Goal: Find specific page/section

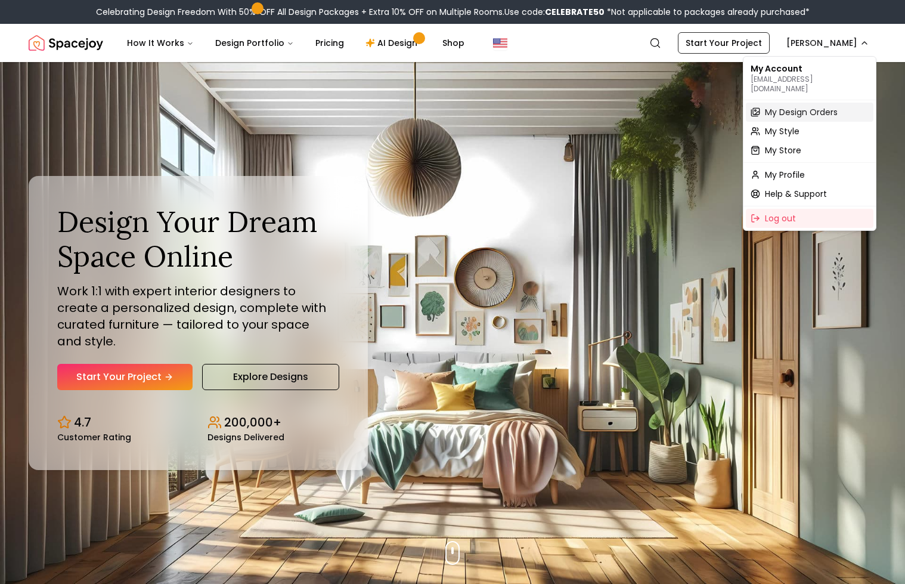
click at [793, 106] on span "My Design Orders" at bounding box center [801, 112] width 73 height 12
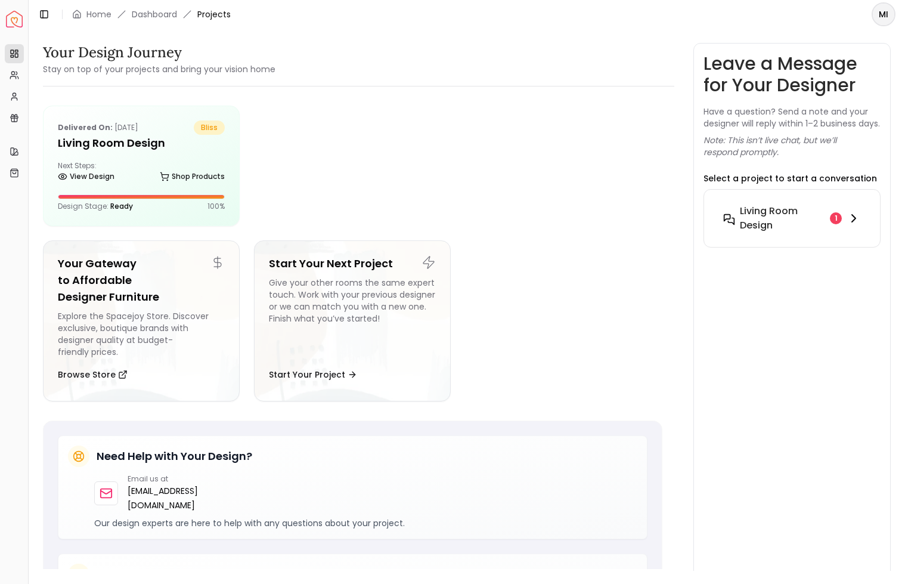
click at [801, 233] on h6 "Living Room design" at bounding box center [783, 218] width 86 height 29
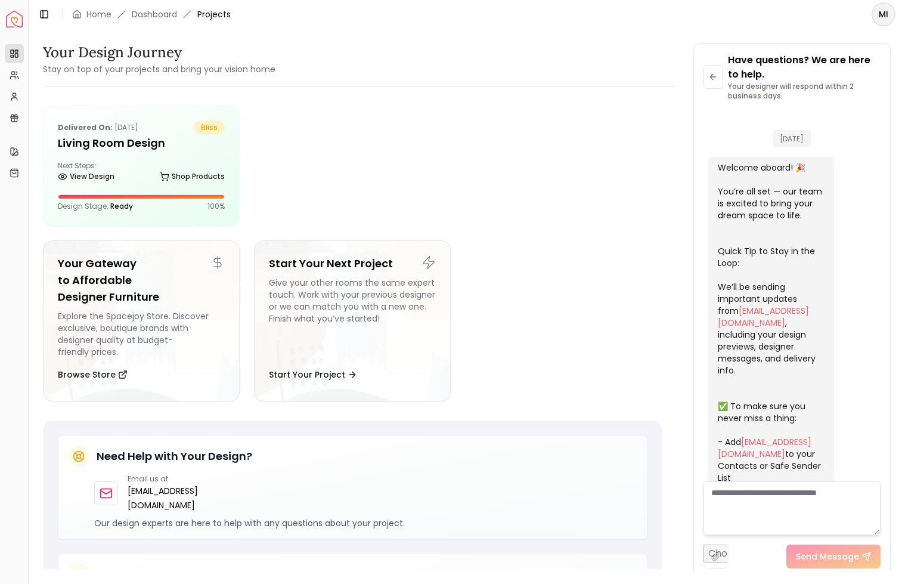
scroll to position [967, 0]
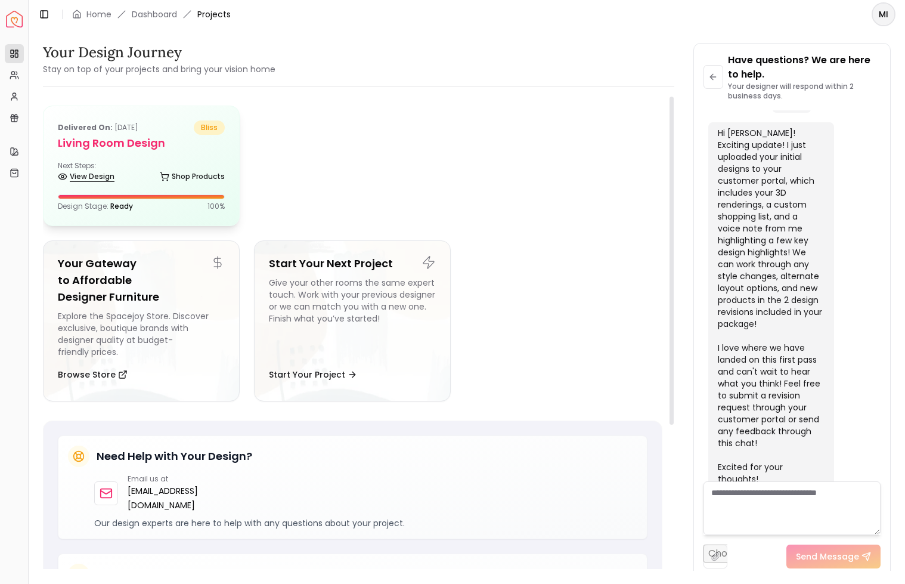
click at [89, 174] on link "View Design" at bounding box center [86, 176] width 57 height 17
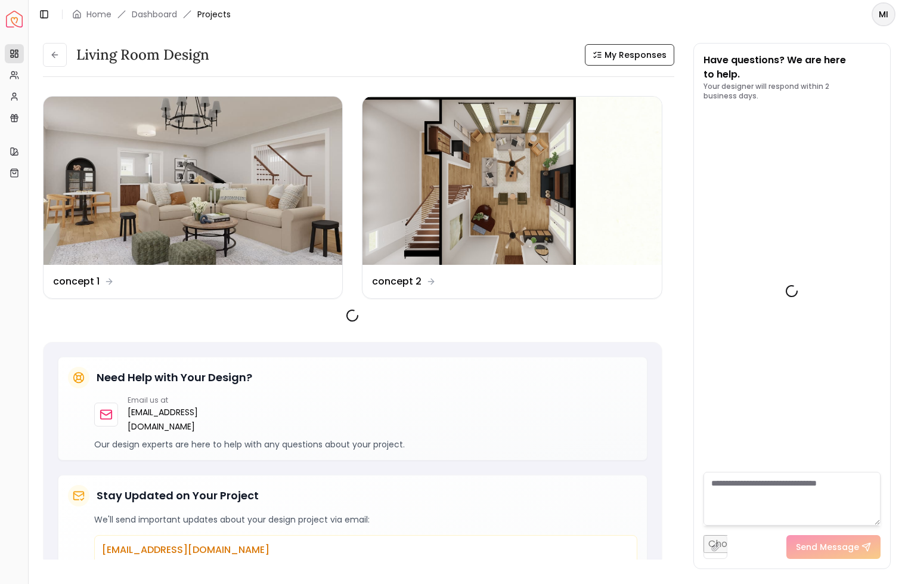
scroll to position [977, 0]
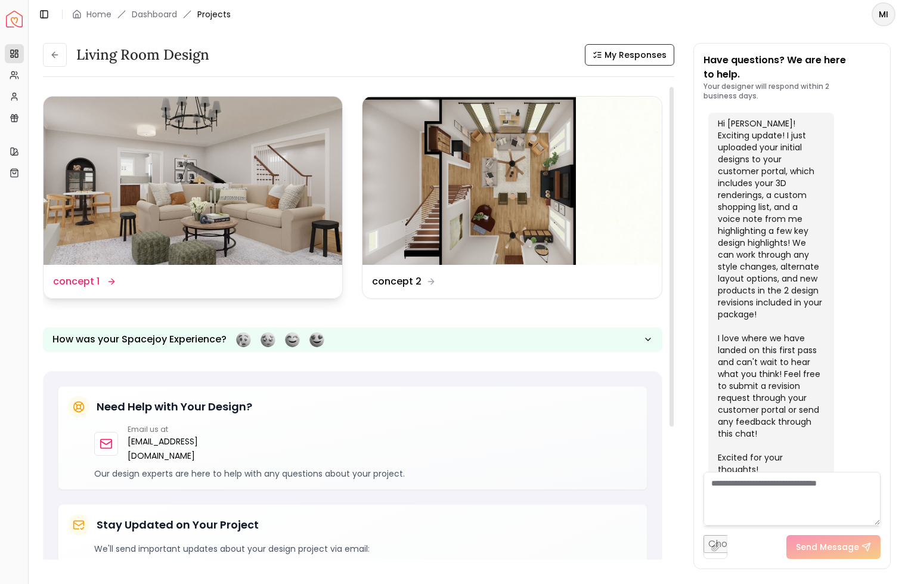
click at [101, 279] on div "Design Name concept 1" at bounding box center [83, 281] width 61 height 14
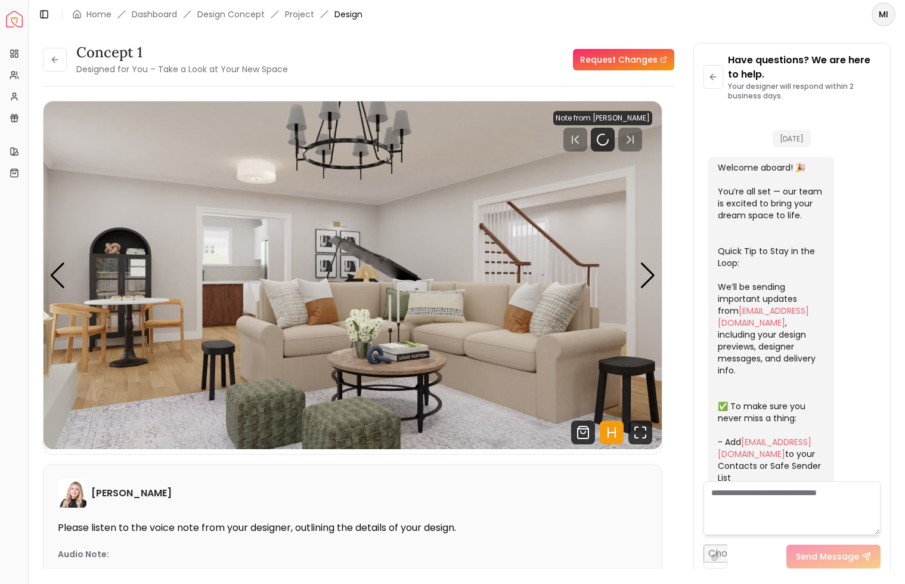
scroll to position [967, 0]
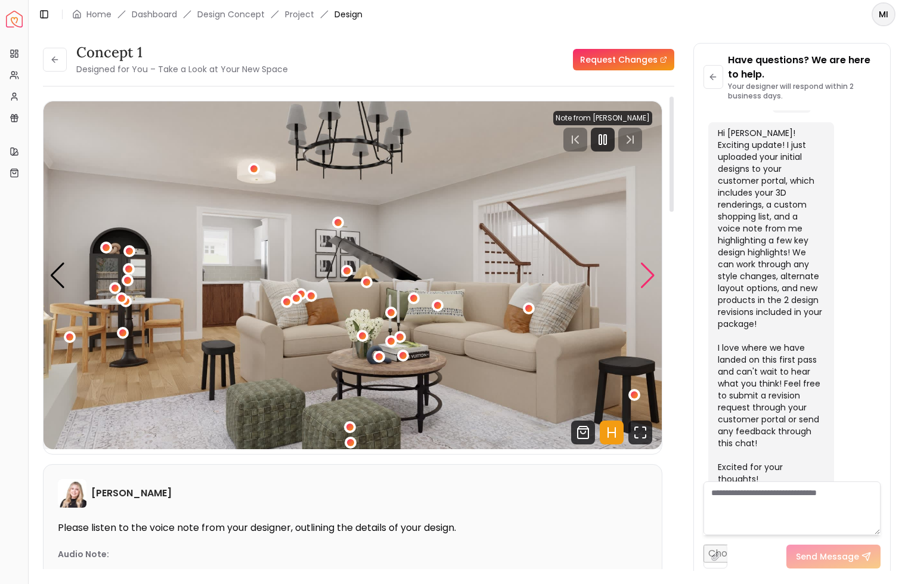
click at [647, 274] on div "Next slide" at bounding box center [648, 275] width 16 height 26
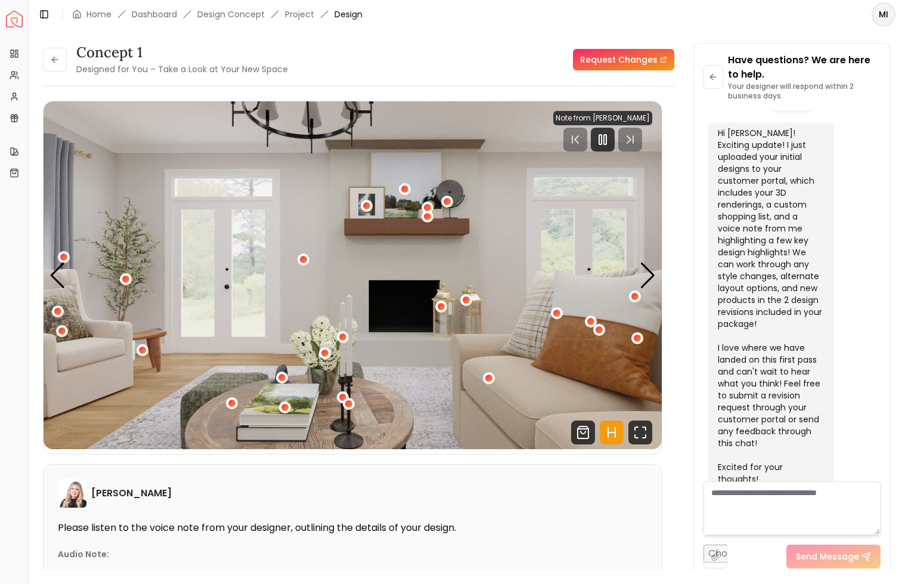
click at [645, 276] on div "Next slide" at bounding box center [648, 275] width 16 height 26
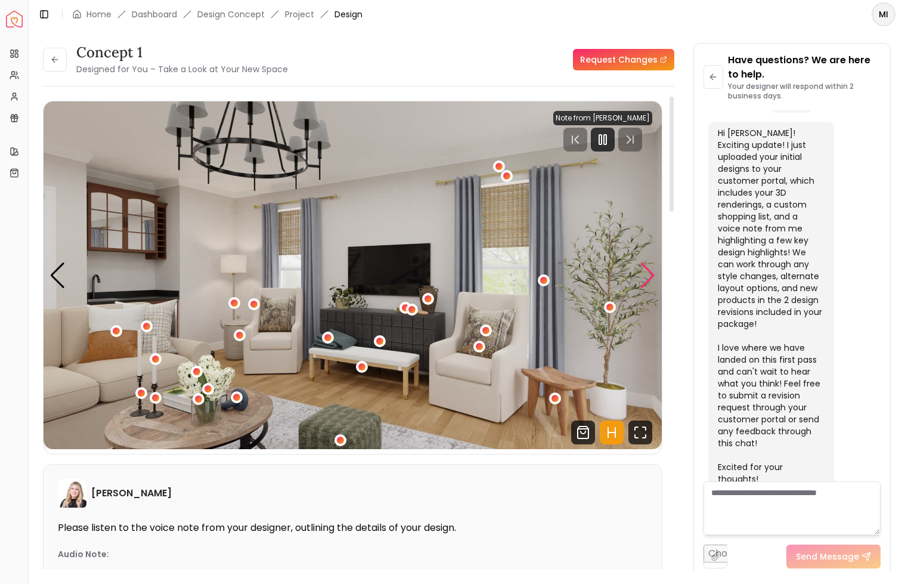
click at [647, 271] on div "Next slide" at bounding box center [648, 275] width 16 height 26
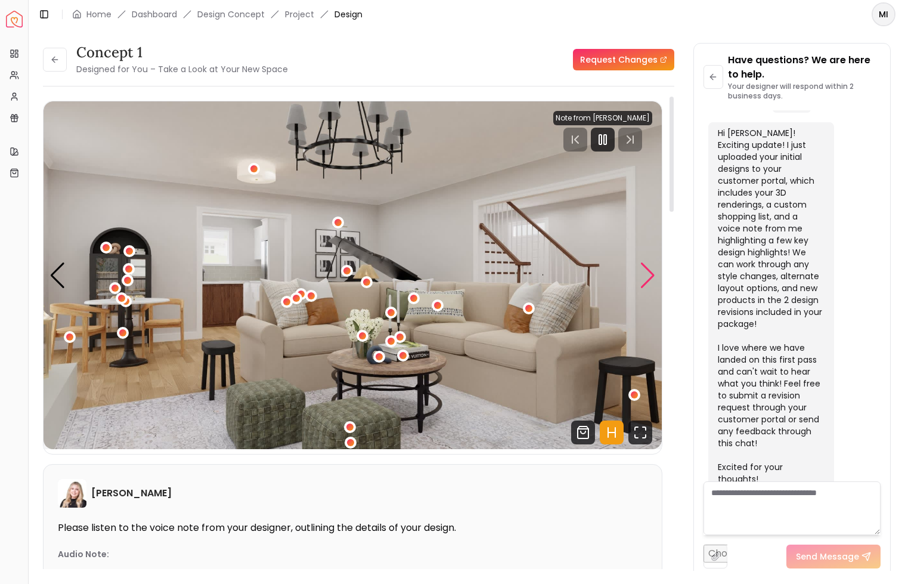
click at [647, 271] on div "Next slide" at bounding box center [648, 275] width 16 height 26
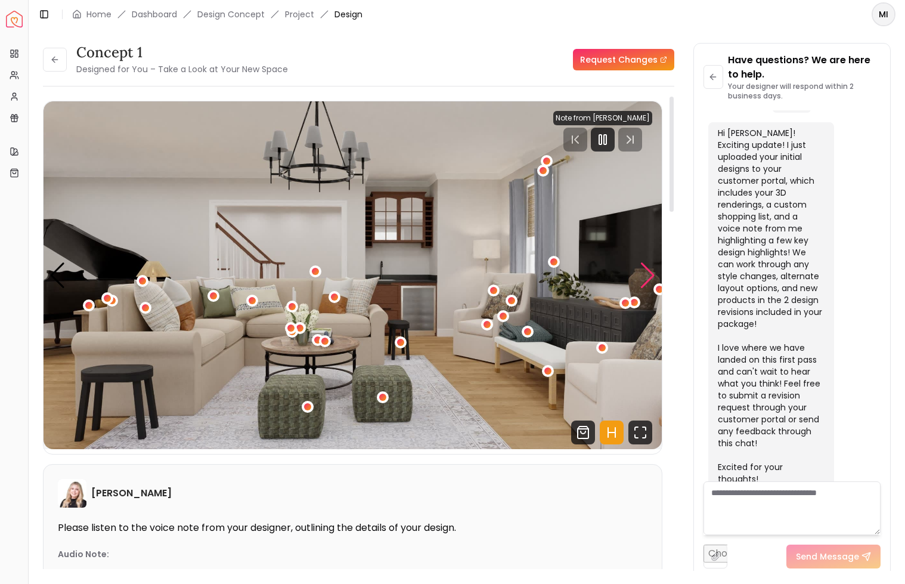
click at [647, 273] on div "Next slide" at bounding box center [648, 275] width 16 height 26
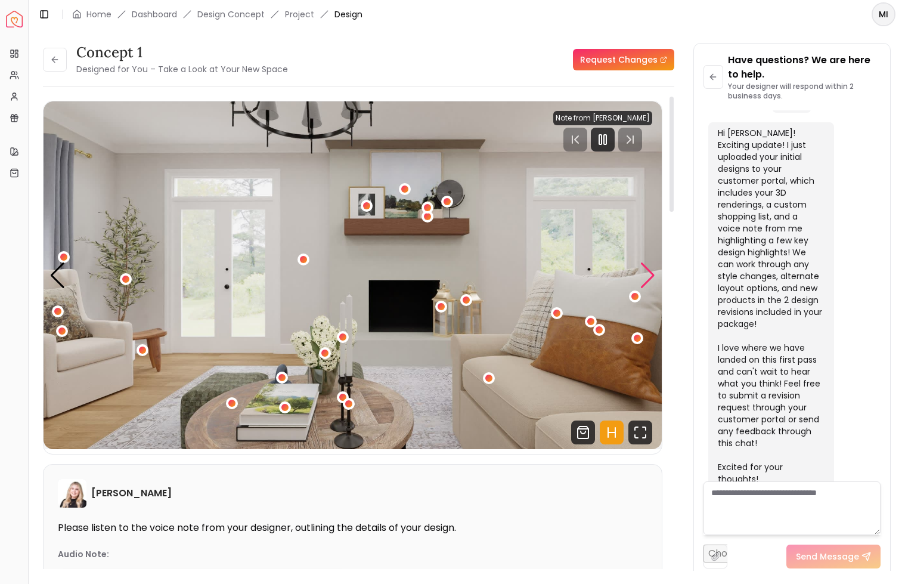
click at [647, 273] on div "Next slide" at bounding box center [648, 275] width 16 height 26
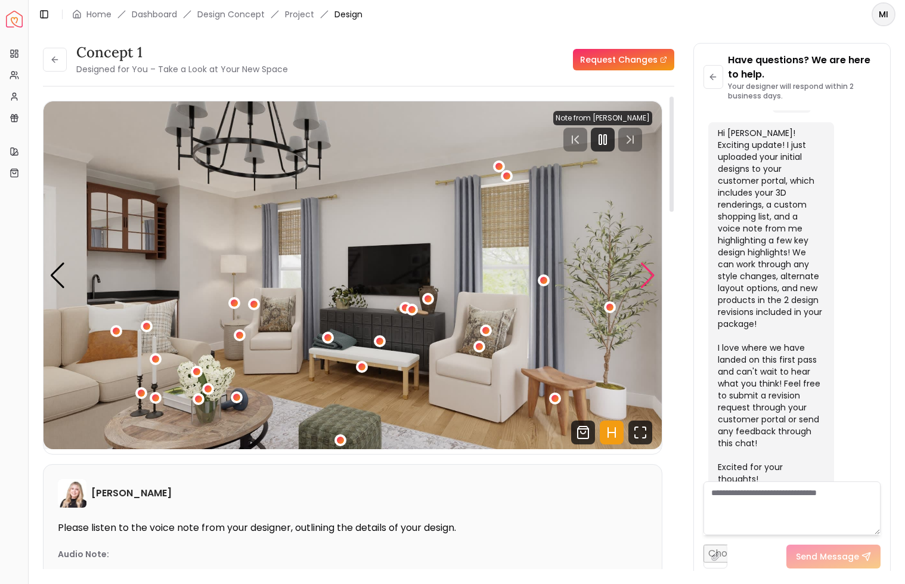
click at [647, 273] on div "Next slide" at bounding box center [648, 275] width 16 height 26
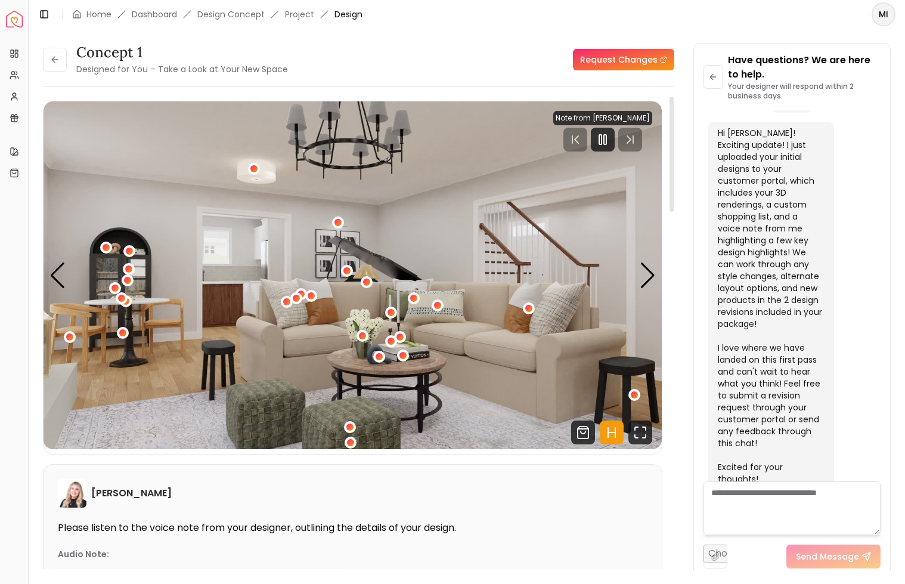
scroll to position [0, 0]
click at [54, 61] on icon at bounding box center [55, 60] width 10 height 10
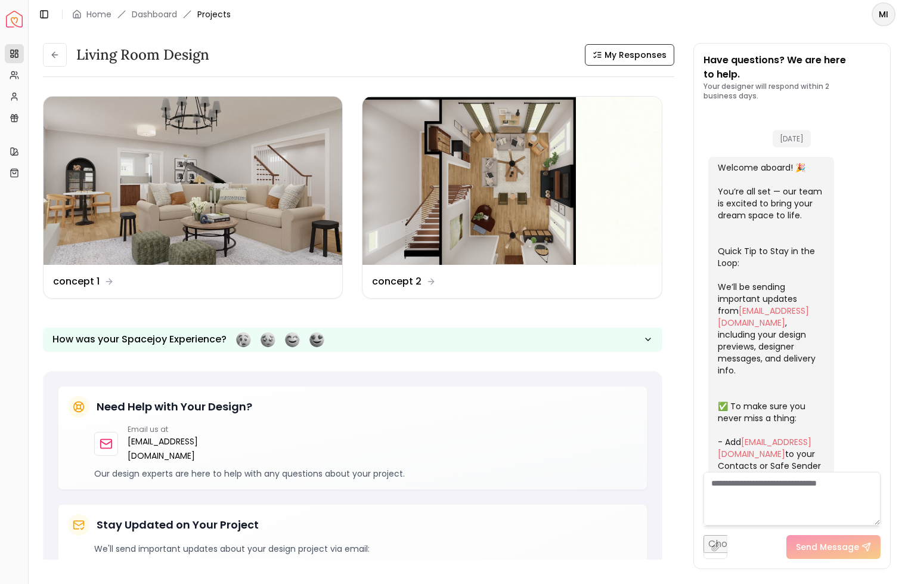
scroll to position [977, 0]
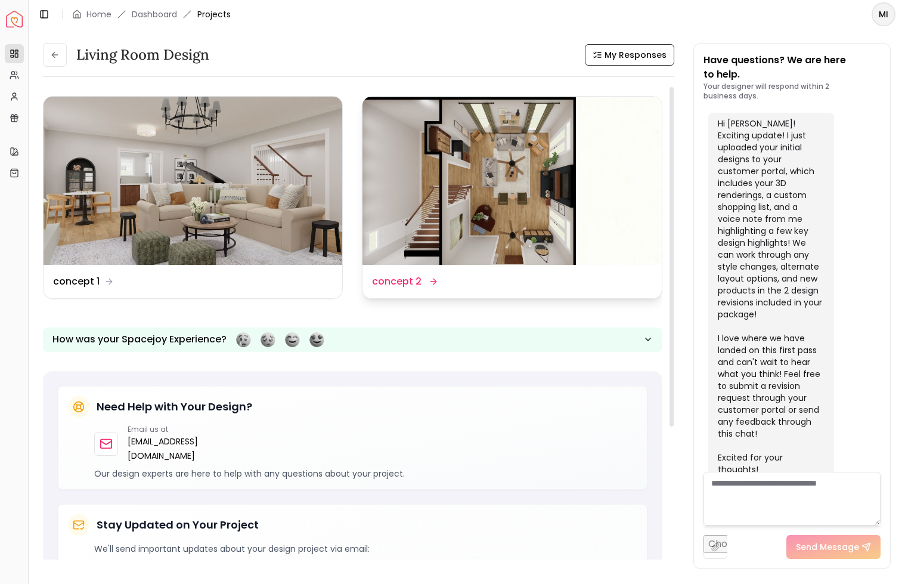
click at [464, 245] on img at bounding box center [512, 181] width 299 height 168
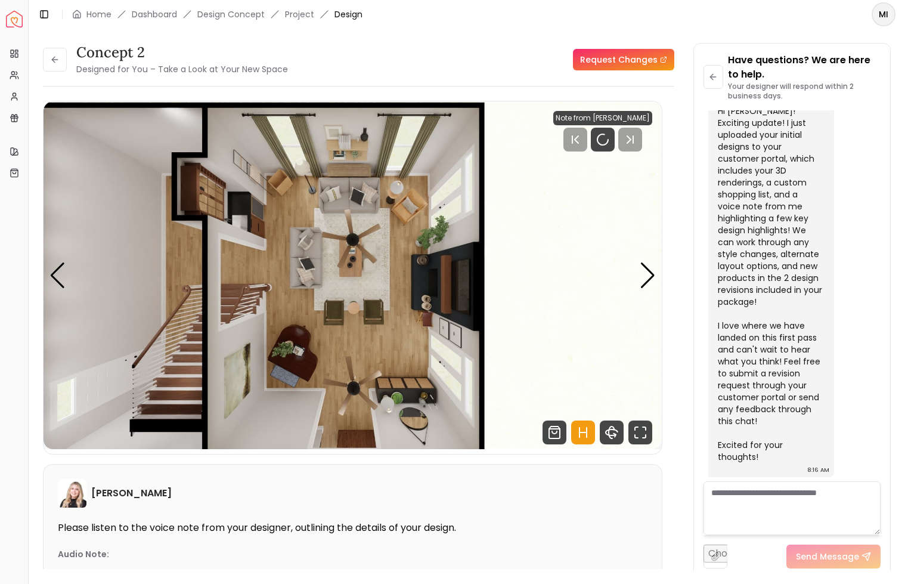
scroll to position [967, 0]
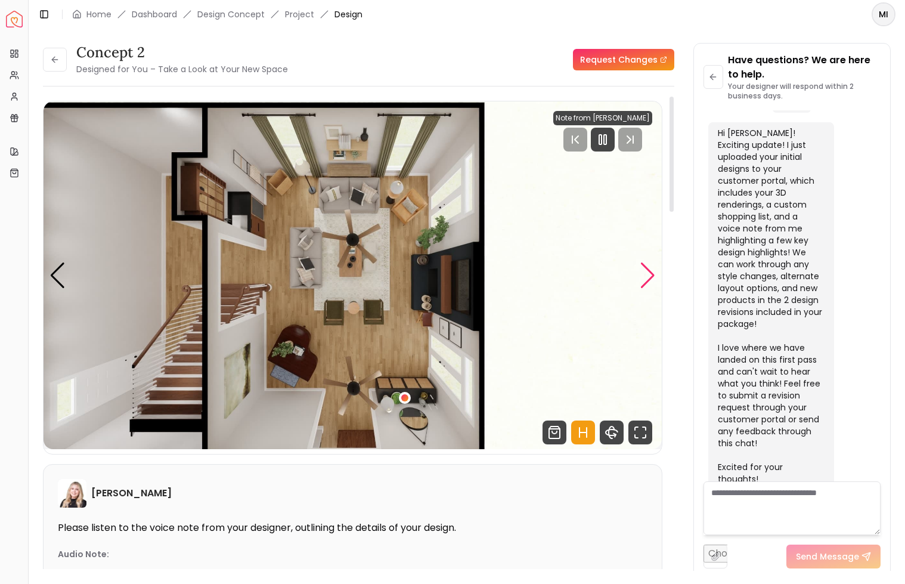
click at [645, 271] on div "Next slide" at bounding box center [648, 275] width 16 height 26
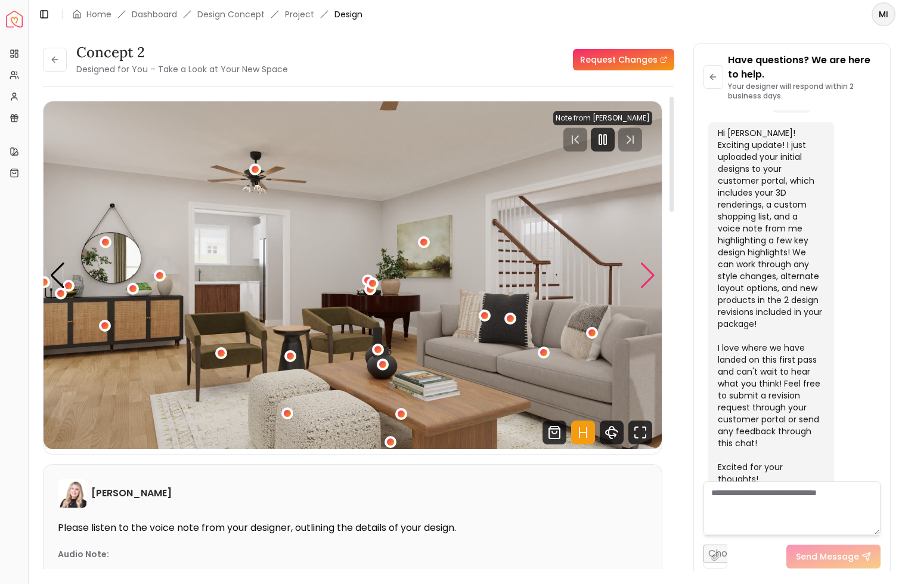
click at [649, 270] on div "Next slide" at bounding box center [648, 275] width 16 height 26
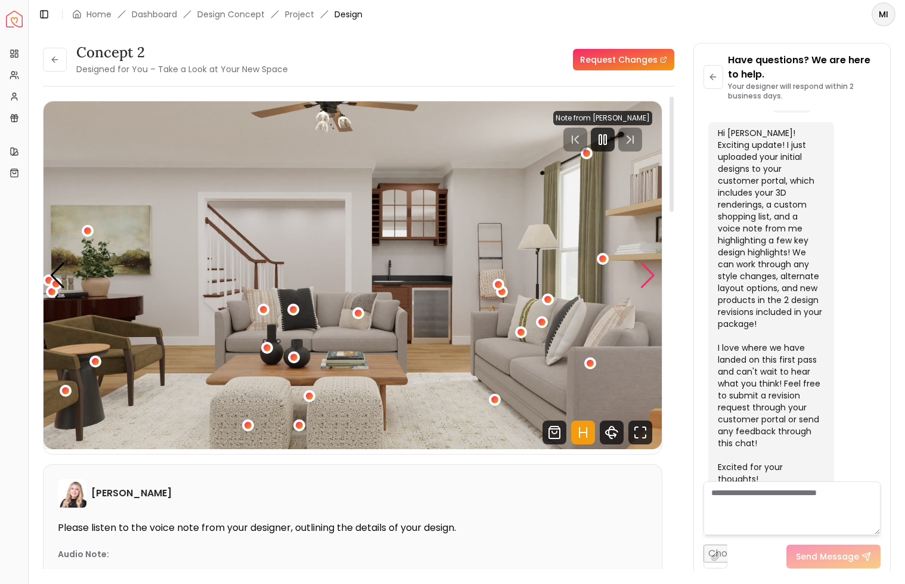
click at [645, 273] on div "Next slide" at bounding box center [648, 275] width 16 height 26
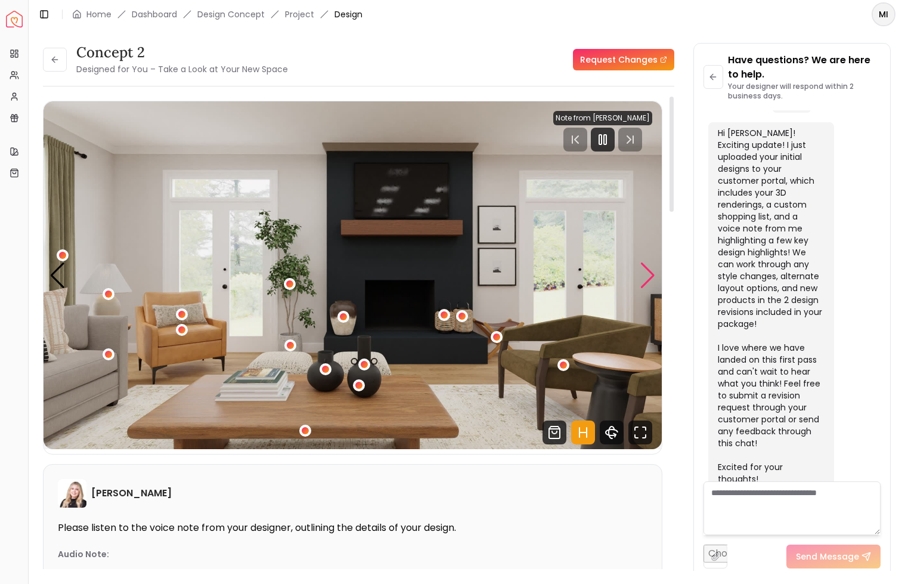
click at [644, 265] on div "Next slide" at bounding box center [648, 275] width 16 height 26
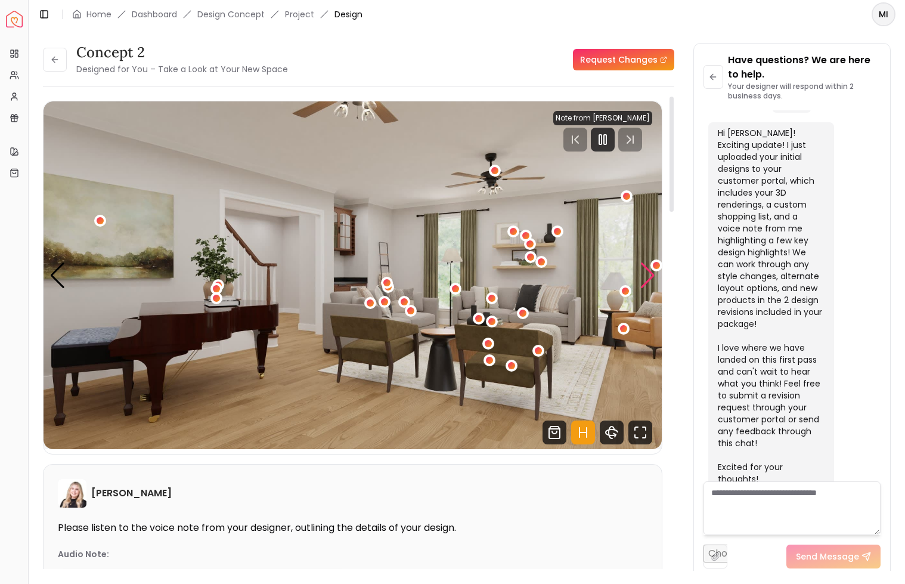
click at [647, 279] on div "Next slide" at bounding box center [648, 275] width 16 height 26
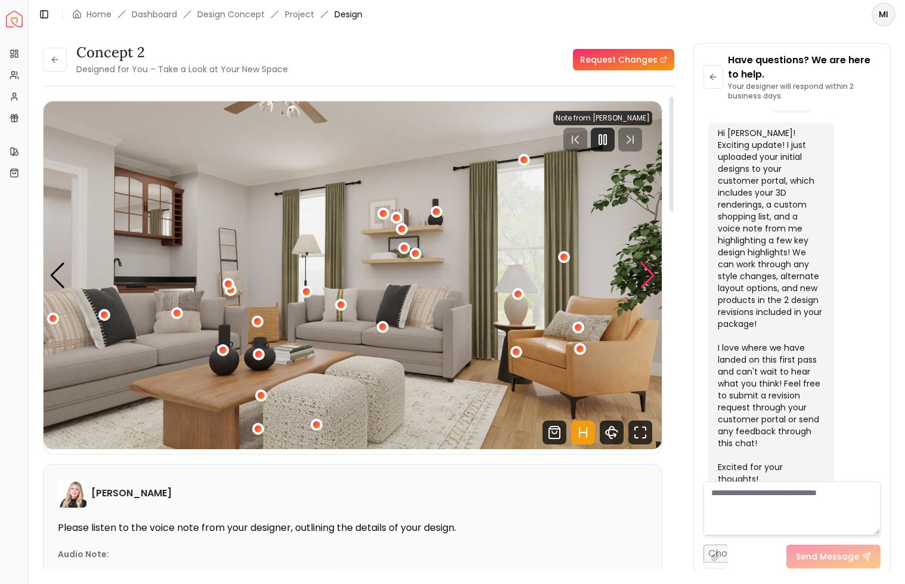
click at [649, 273] on div "Next slide" at bounding box center [648, 275] width 16 height 26
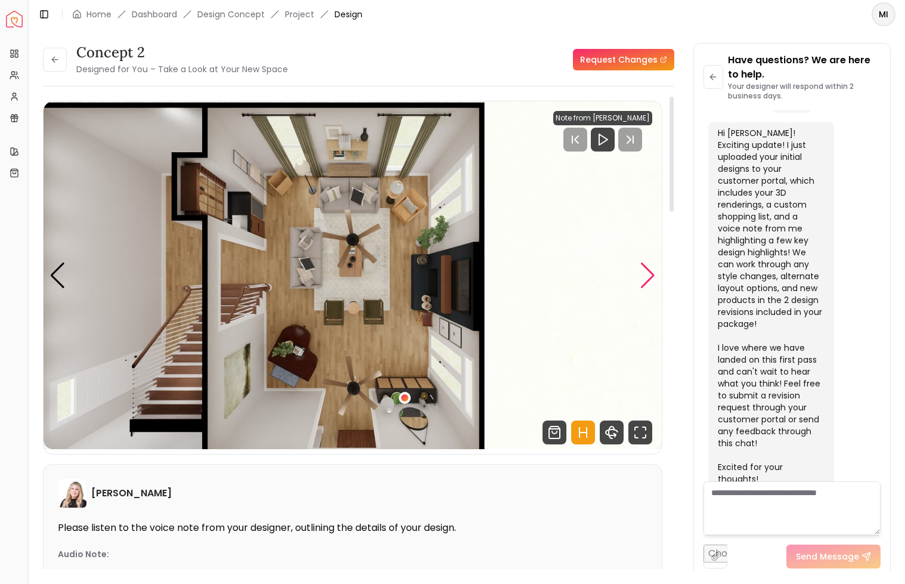
click at [648, 268] on div "Next slide" at bounding box center [648, 275] width 16 height 26
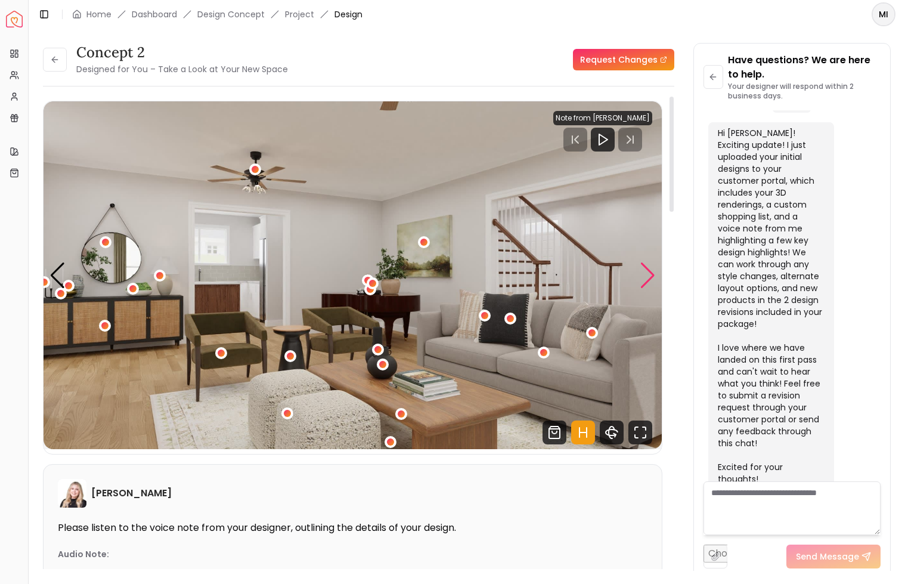
click at [648, 268] on div "Next slide" at bounding box center [648, 275] width 16 height 26
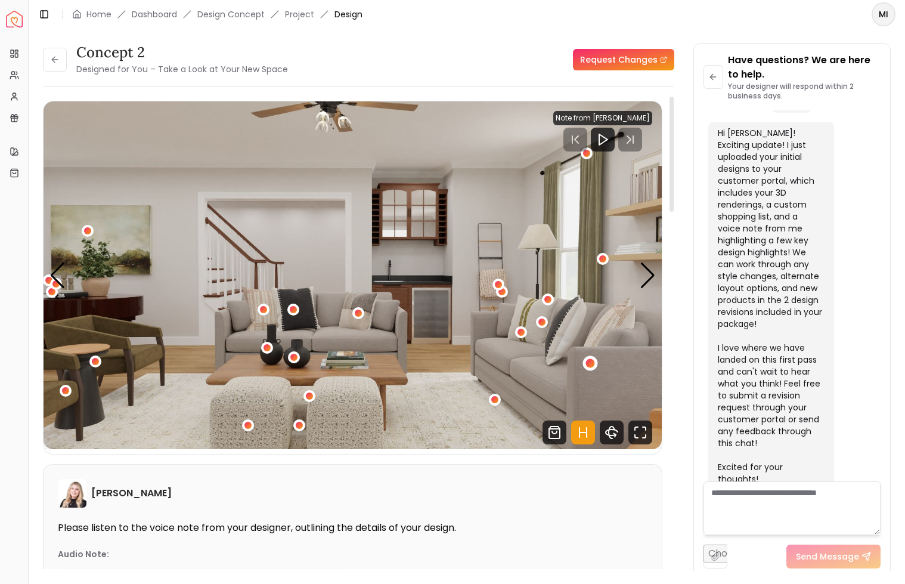
click at [591, 362] on div "3 / 6" at bounding box center [590, 363] width 9 height 9
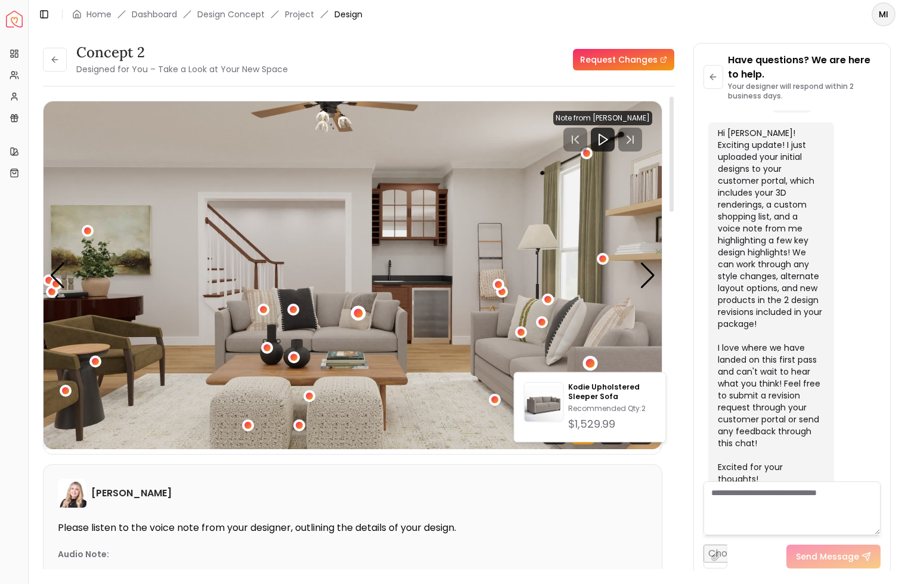
click at [360, 313] on div "3 / 6" at bounding box center [358, 312] width 9 height 9
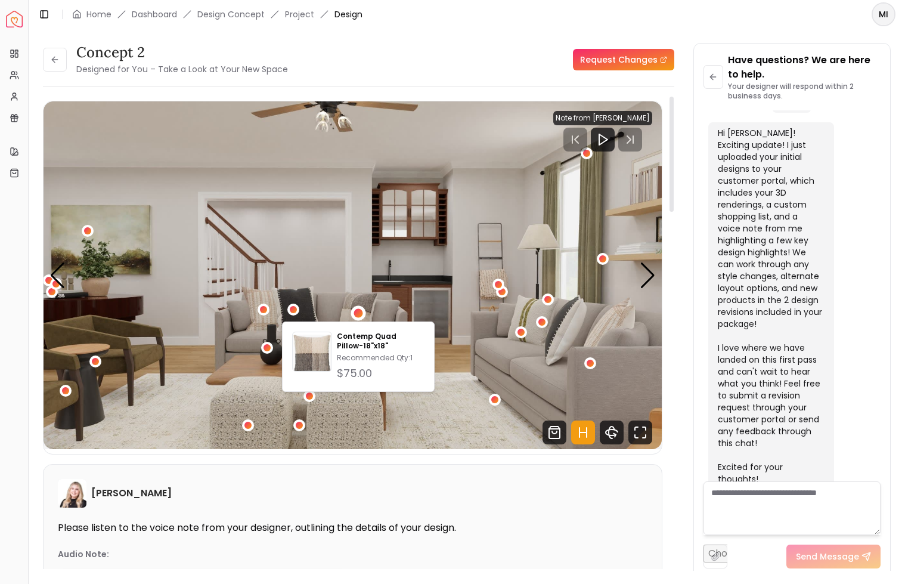
click at [456, 289] on img "3 / 6" at bounding box center [353, 275] width 619 height 348
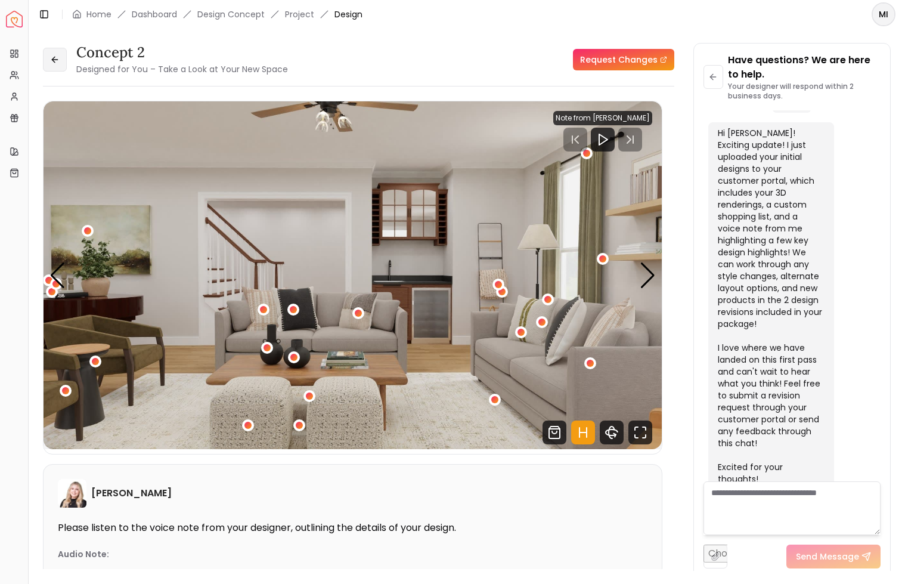
click at [53, 64] on button at bounding box center [55, 60] width 24 height 24
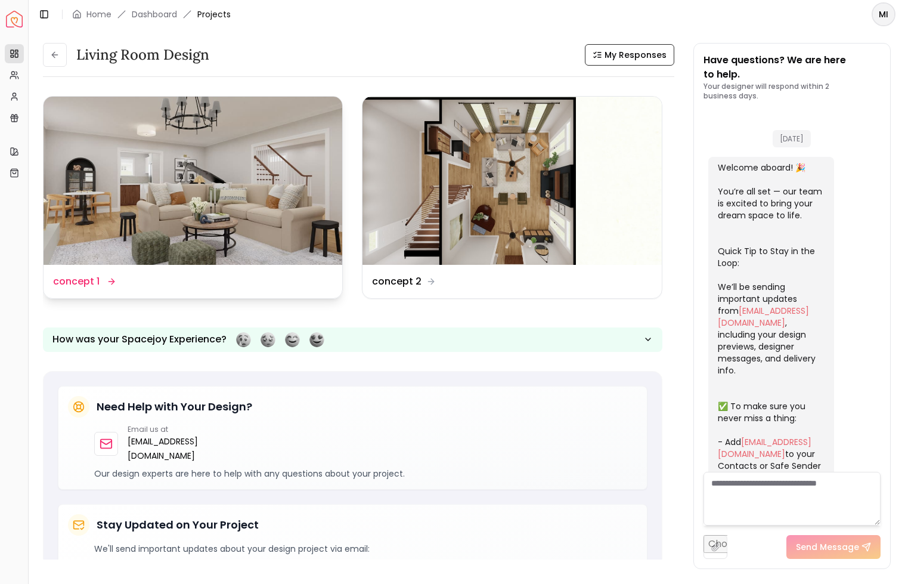
scroll to position [977, 0]
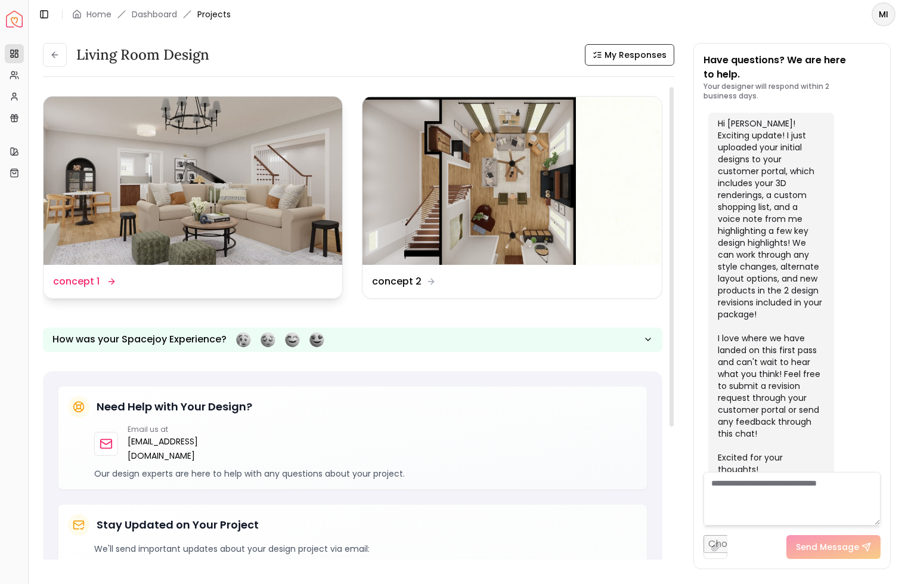
click at [188, 195] on img at bounding box center [193, 181] width 299 height 168
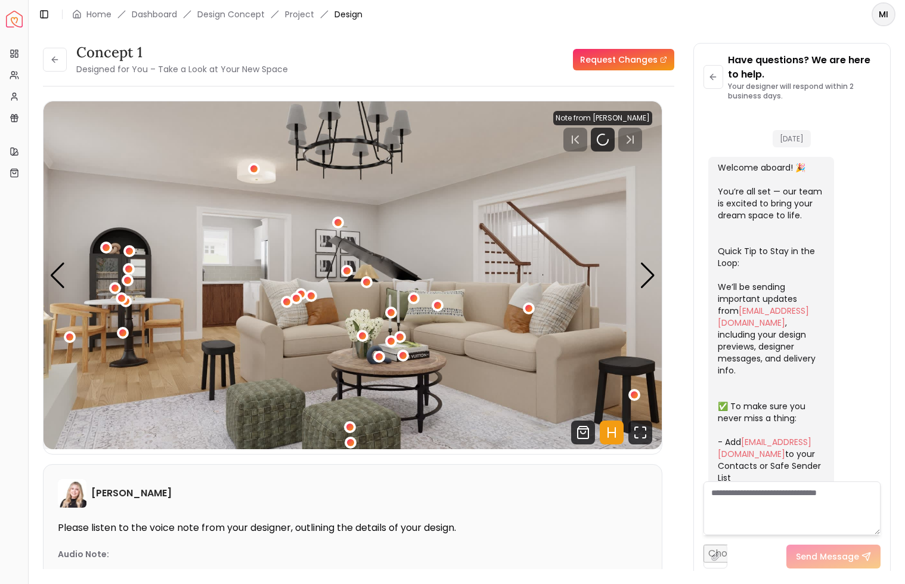
scroll to position [967, 0]
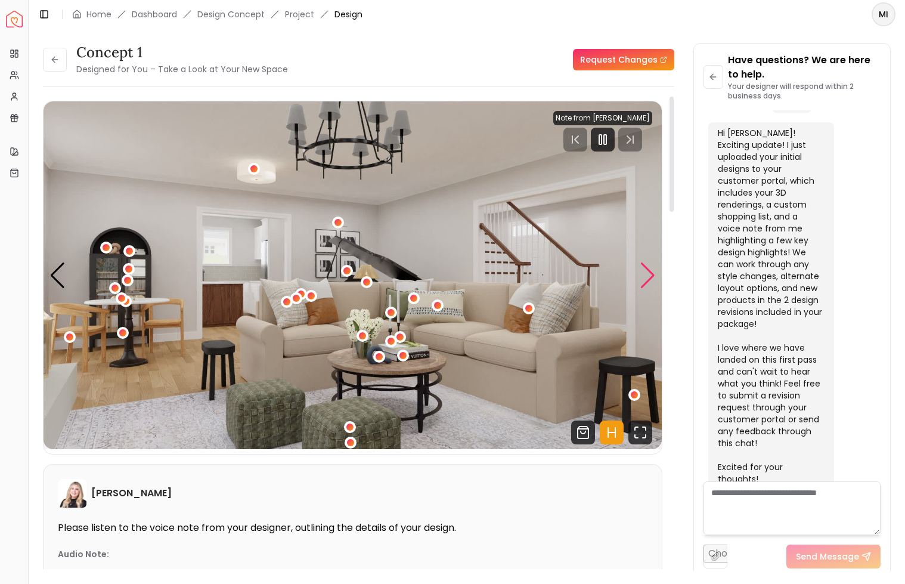
click at [653, 279] on div "Next slide" at bounding box center [648, 275] width 16 height 26
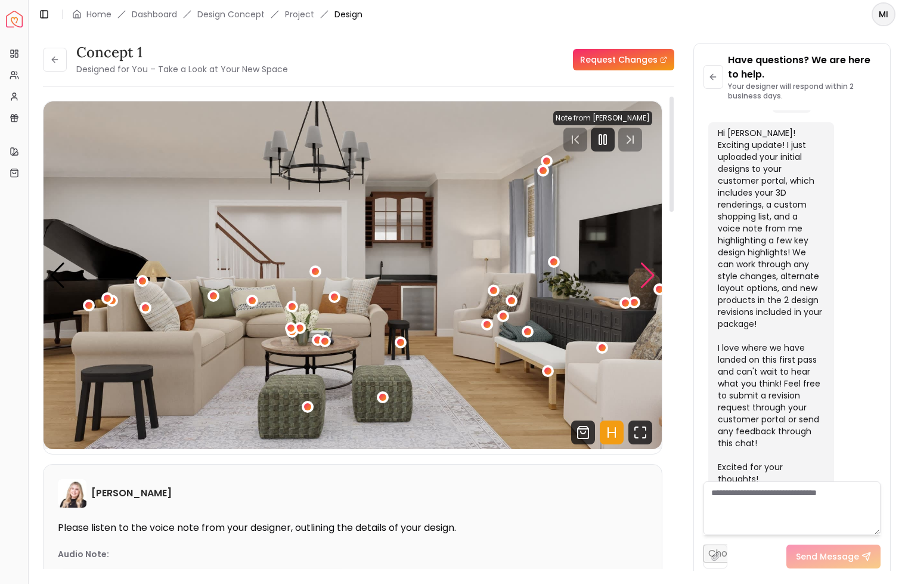
click at [653, 279] on div "Next slide" at bounding box center [648, 275] width 16 height 26
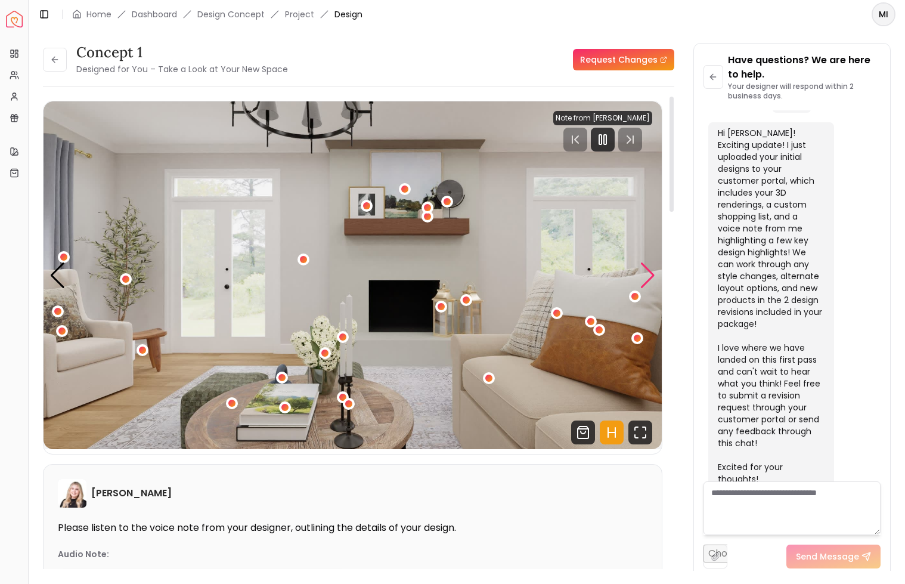
click at [653, 279] on div "Next slide" at bounding box center [648, 275] width 16 height 26
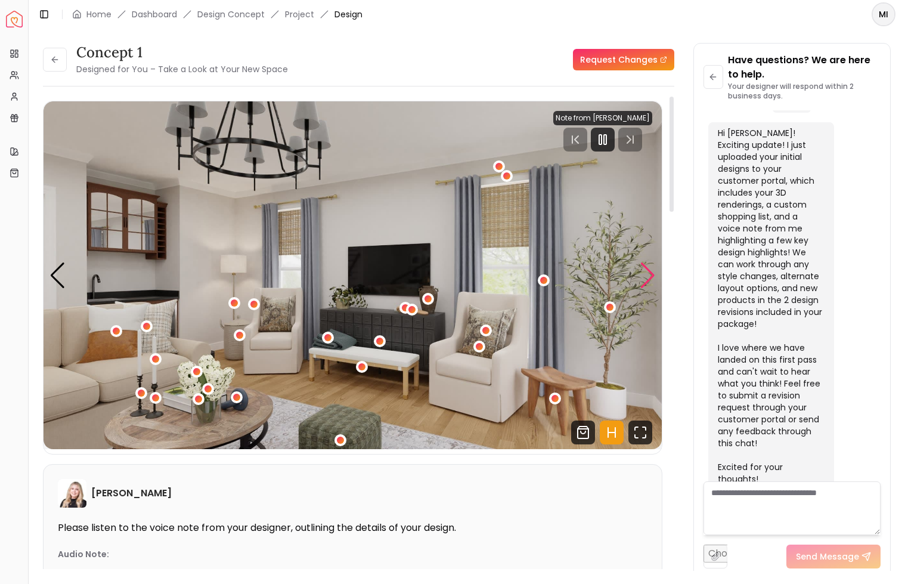
click at [649, 274] on div "Next slide" at bounding box center [648, 275] width 16 height 26
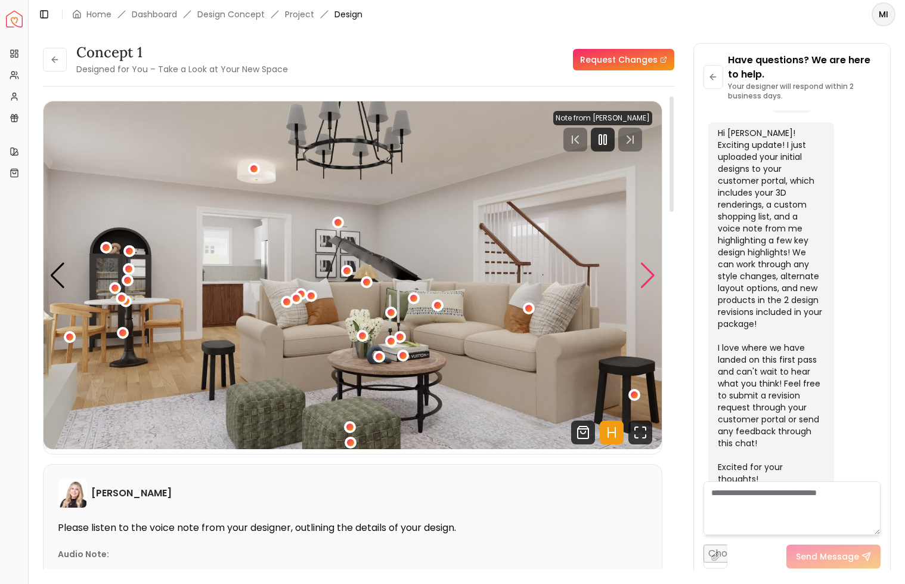
click at [649, 274] on div "Next slide" at bounding box center [648, 275] width 16 height 26
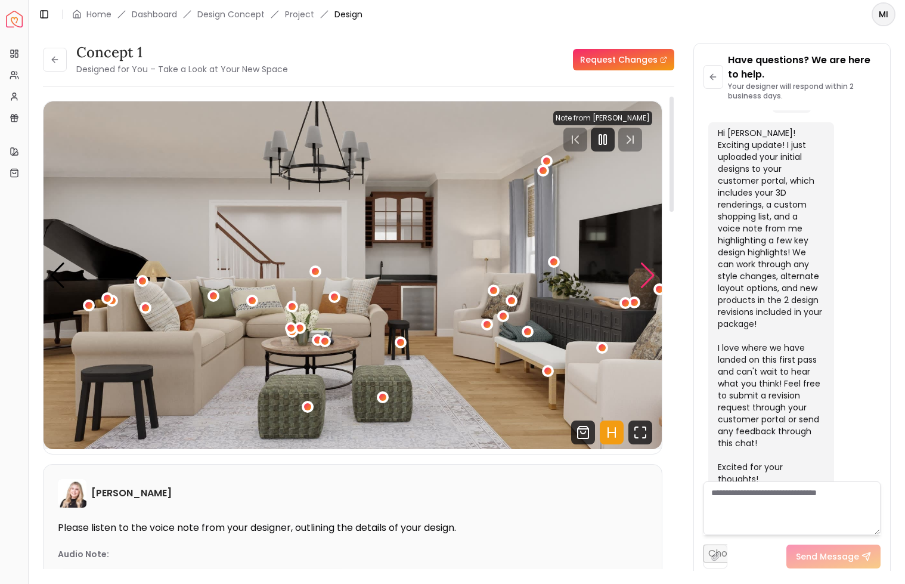
click at [649, 274] on div "Next slide" at bounding box center [648, 275] width 16 height 26
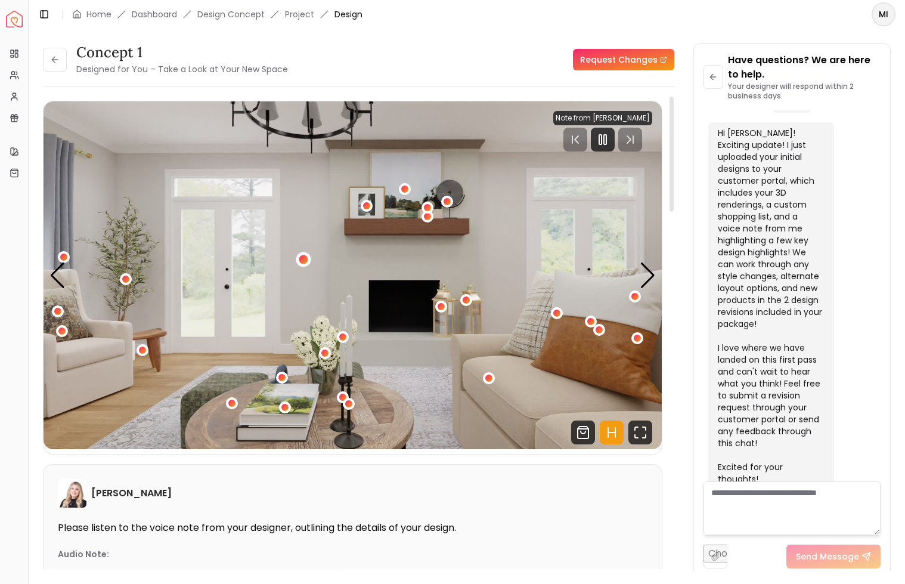
click at [306, 257] on div "3 / 4" at bounding box center [303, 259] width 9 height 9
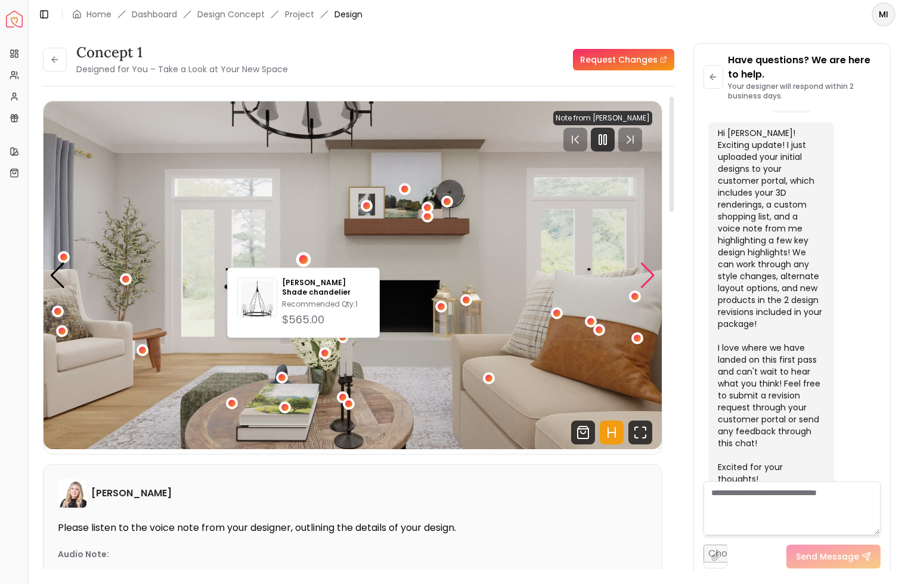
click at [645, 269] on div "Next slide" at bounding box center [648, 275] width 16 height 26
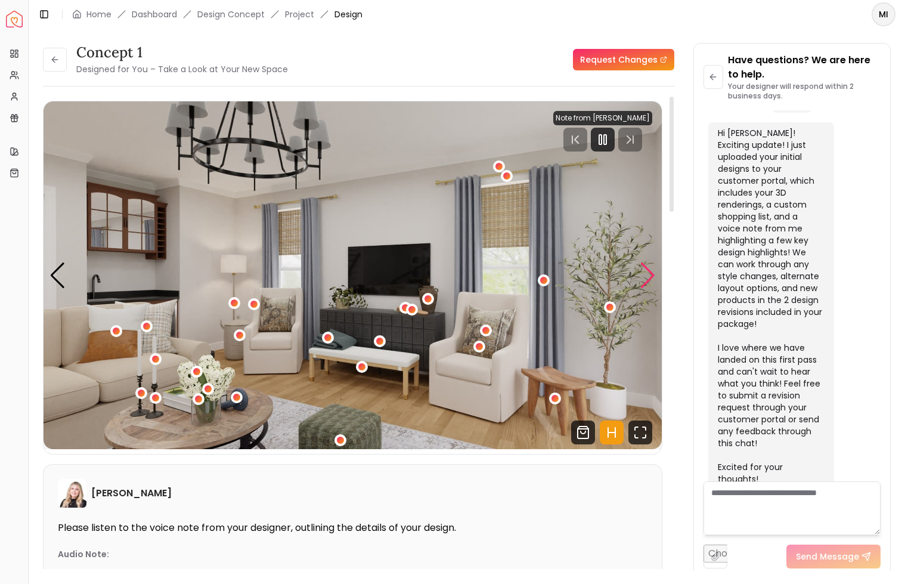
click at [645, 269] on div "Next slide" at bounding box center [648, 275] width 16 height 26
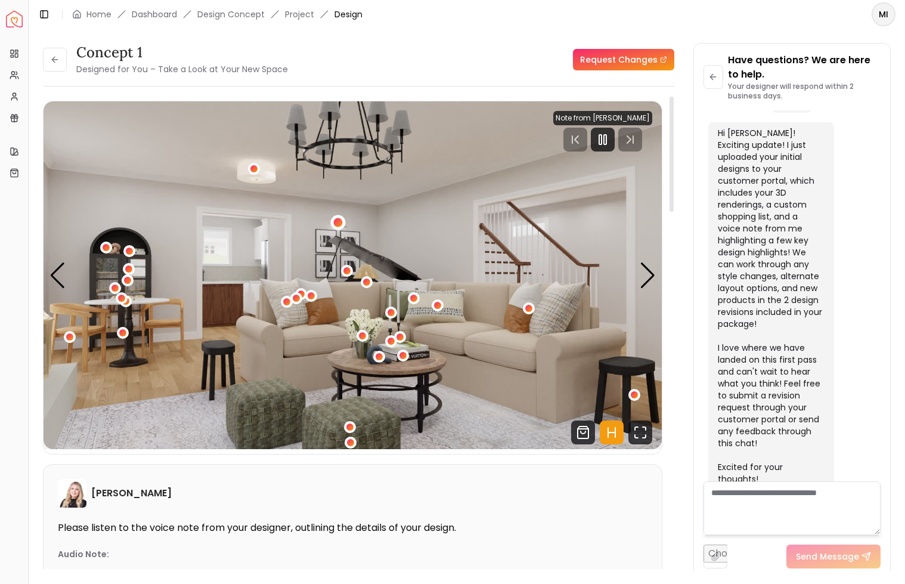
click at [340, 220] on div "1 / 4" at bounding box center [337, 222] width 9 height 9
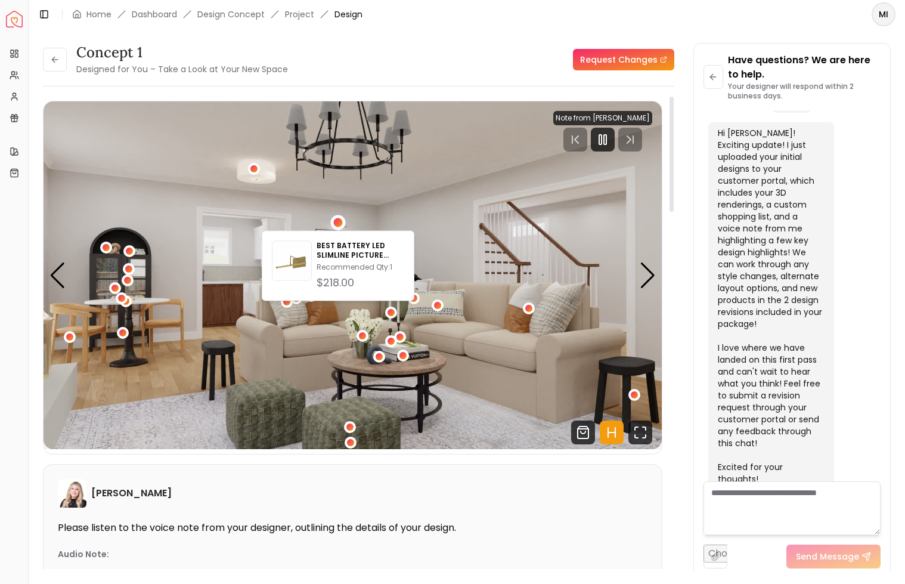
click at [422, 209] on img "1 / 4" at bounding box center [353, 275] width 619 height 348
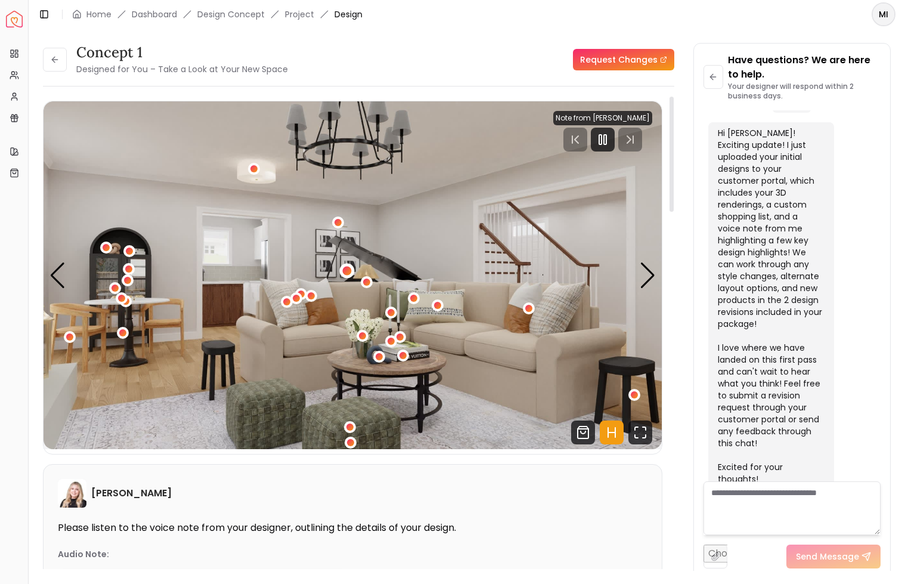
click at [346, 271] on div "1 / 4" at bounding box center [346, 270] width 9 height 9
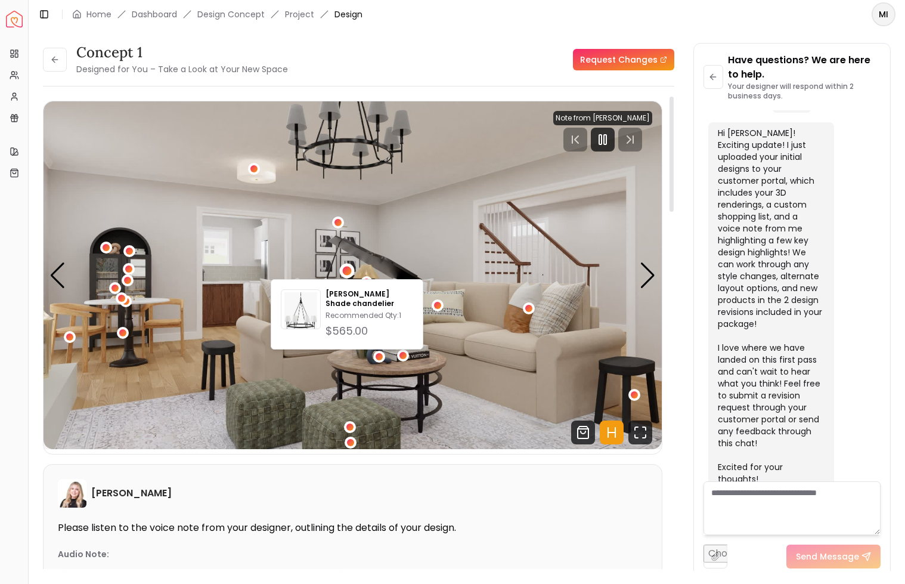
click at [497, 234] on img "1 / 4" at bounding box center [353, 275] width 619 height 348
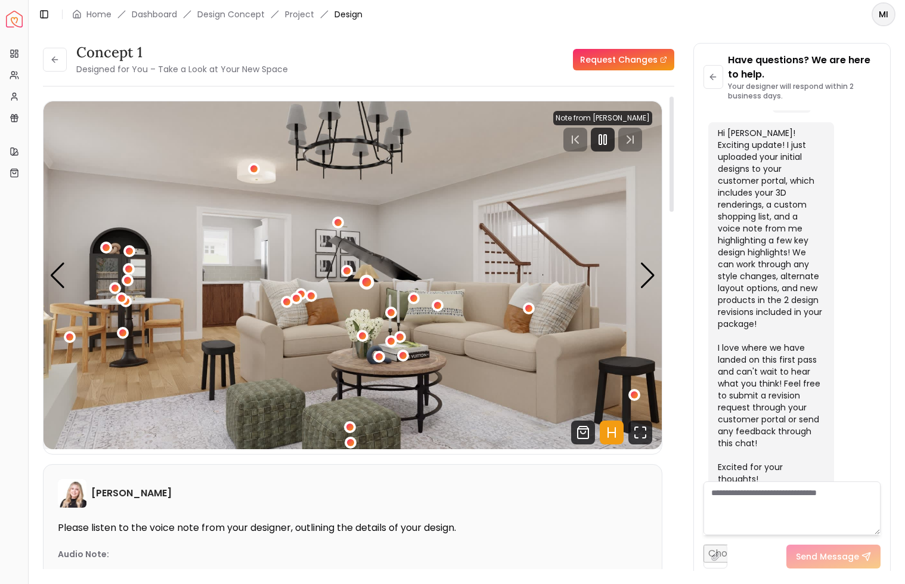
click at [363, 282] on div "1 / 4" at bounding box center [366, 281] width 9 height 9
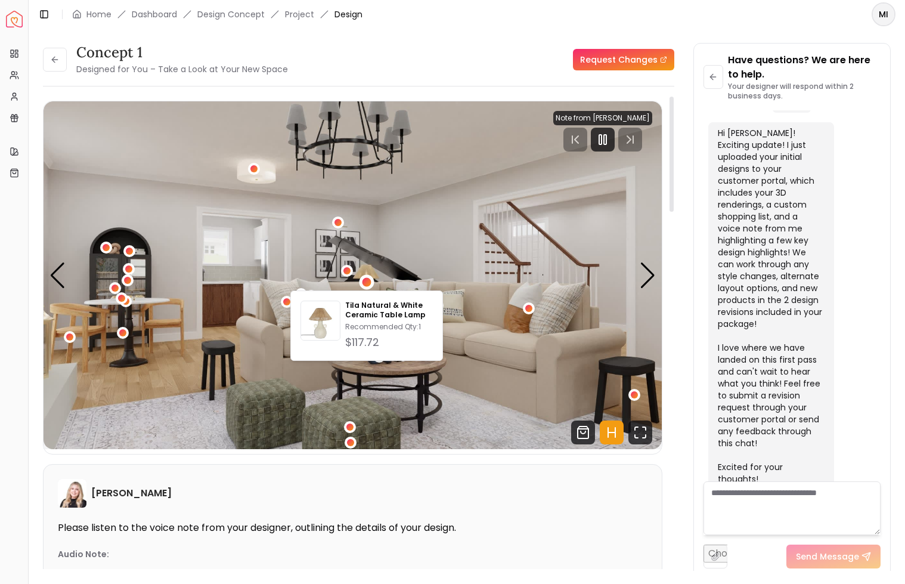
click at [467, 237] on img "1 / 4" at bounding box center [353, 275] width 619 height 348
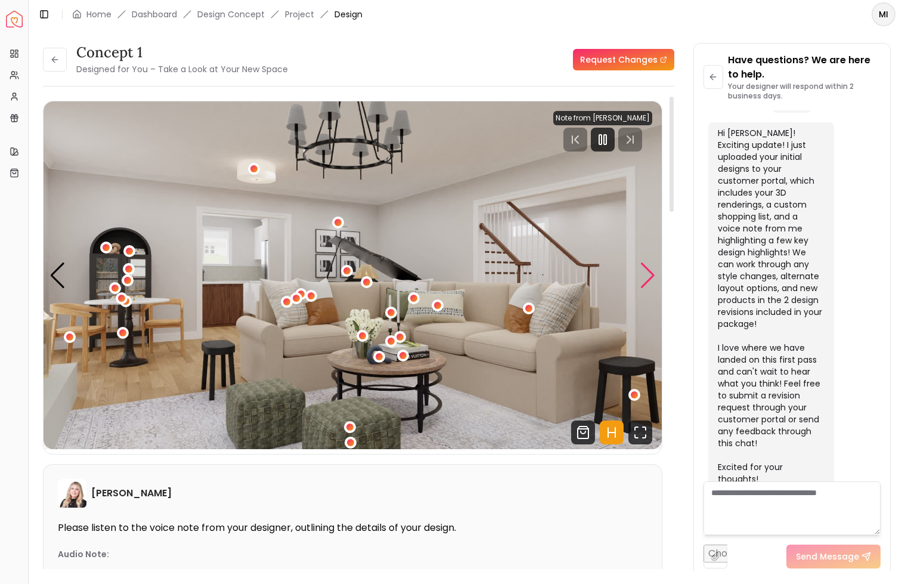
click at [650, 273] on div "Next slide" at bounding box center [648, 275] width 16 height 26
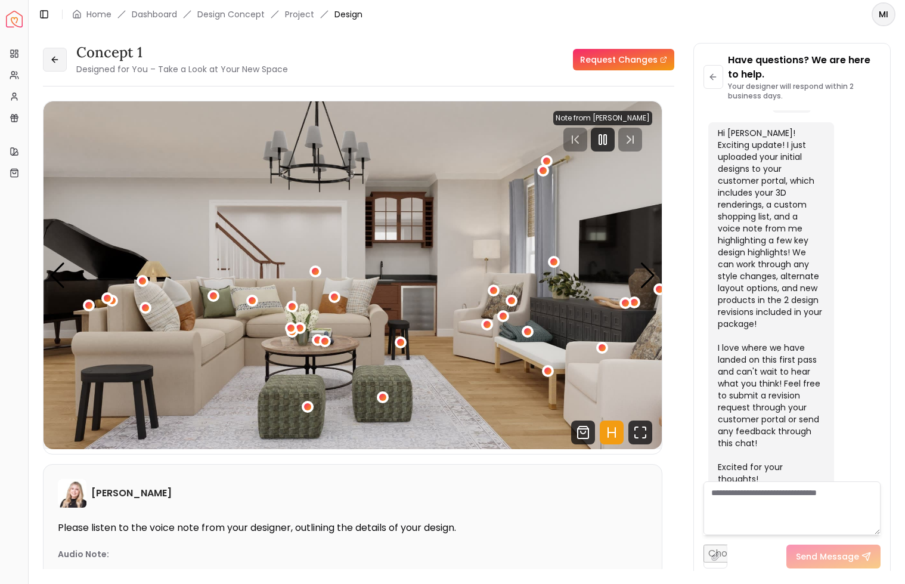
click at [57, 63] on icon at bounding box center [55, 60] width 10 height 10
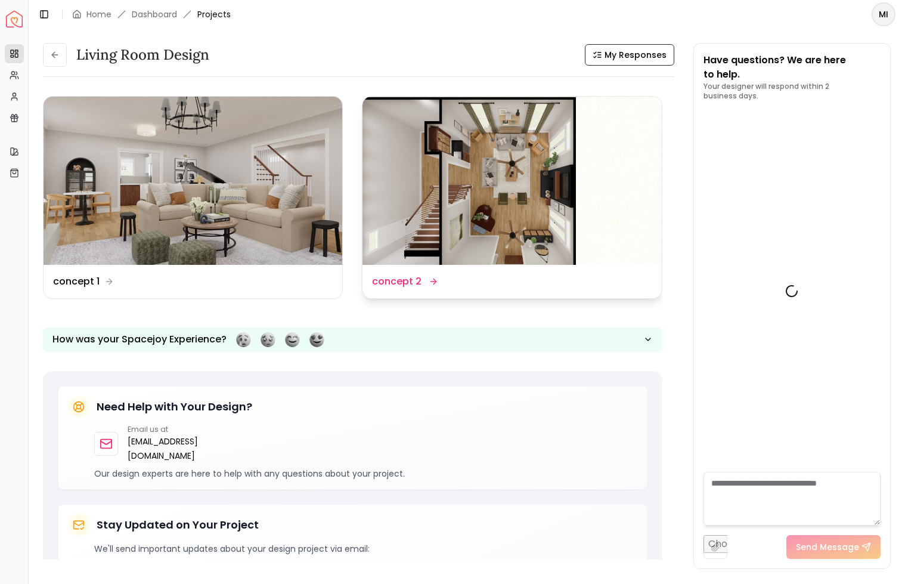
scroll to position [977, 0]
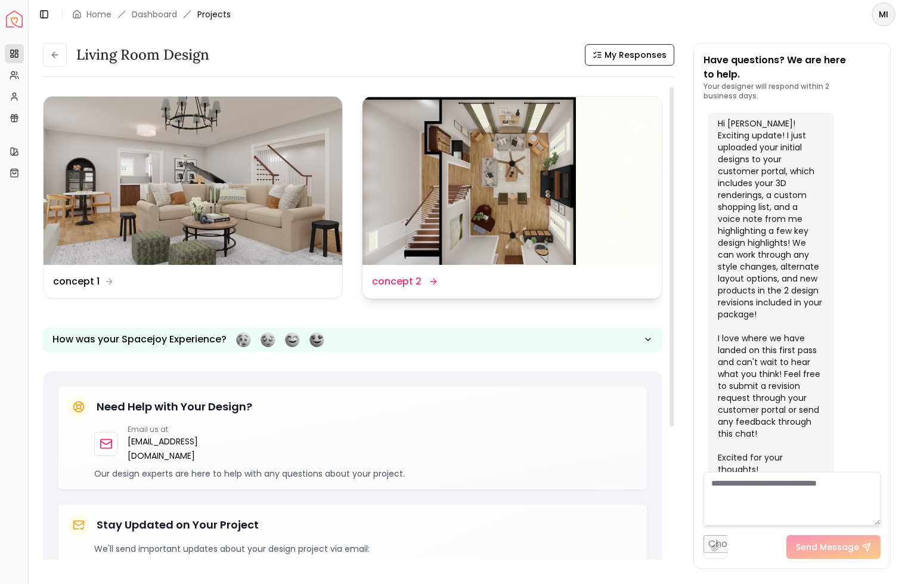
click at [505, 203] on img at bounding box center [512, 181] width 299 height 168
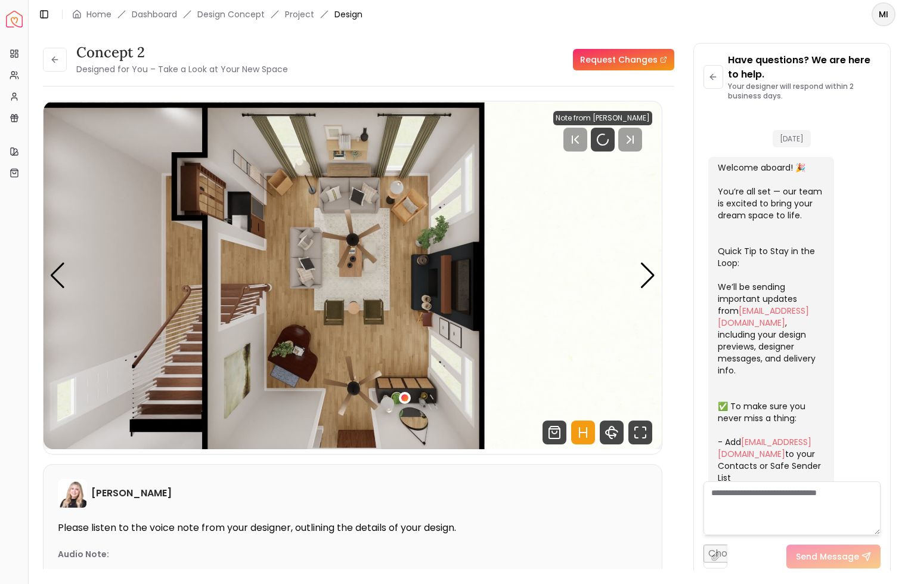
scroll to position [967, 0]
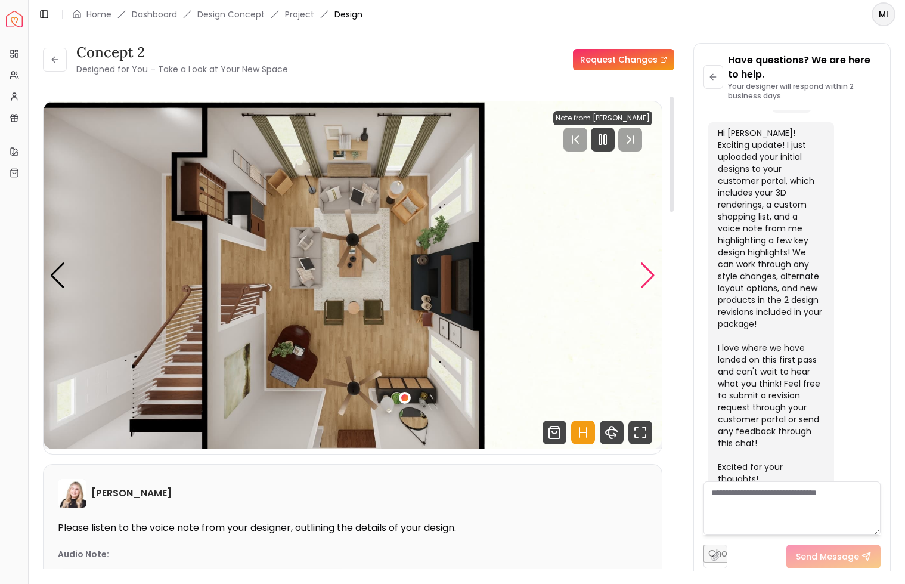
click at [651, 267] on div "Next slide" at bounding box center [648, 275] width 16 height 26
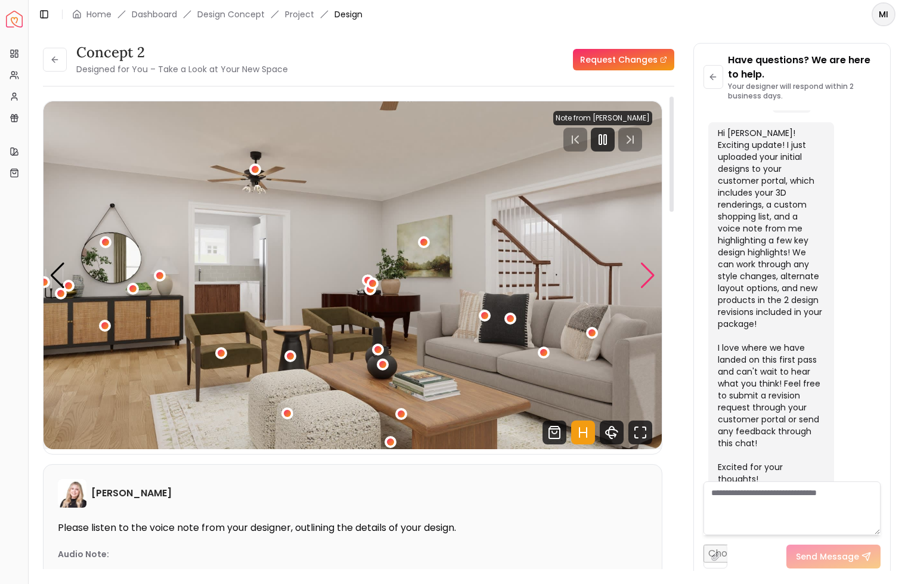
click at [651, 267] on div "Next slide" at bounding box center [648, 275] width 16 height 26
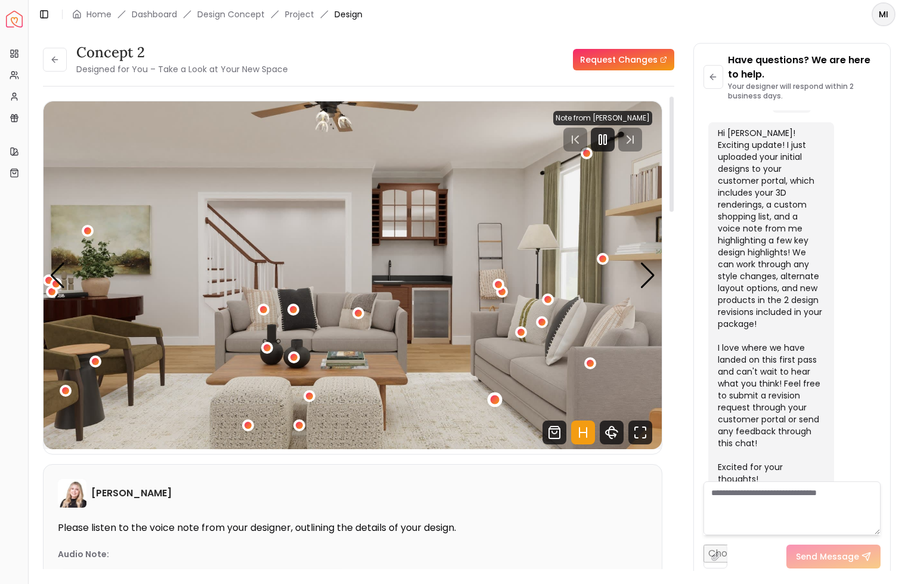
click at [496, 396] on div "3 / 6" at bounding box center [494, 399] width 9 height 9
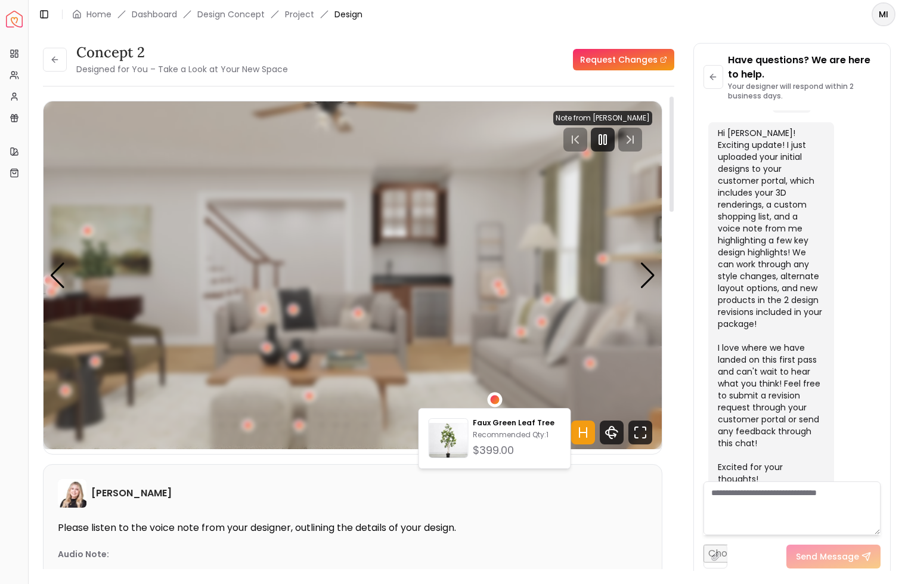
click at [496, 396] on div "3 / 6" at bounding box center [494, 399] width 9 height 9
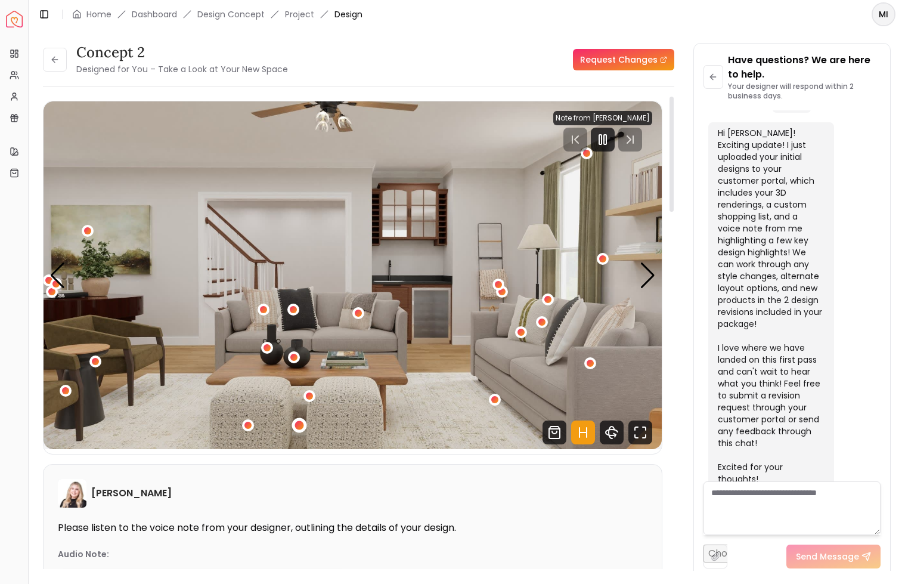
click at [296, 423] on div "3 / 6" at bounding box center [299, 425] width 9 height 9
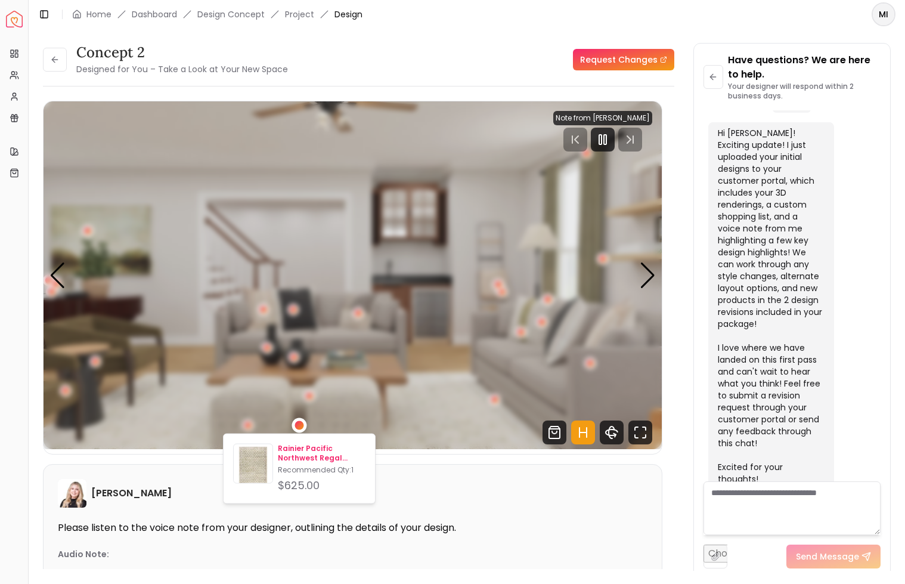
click at [296, 450] on p "Rainier Pacific Northwest Regal Machine Woven Rug 8'10" x 12'" at bounding box center [322, 453] width 88 height 19
click at [643, 271] on div "Next slide" at bounding box center [648, 275] width 16 height 26
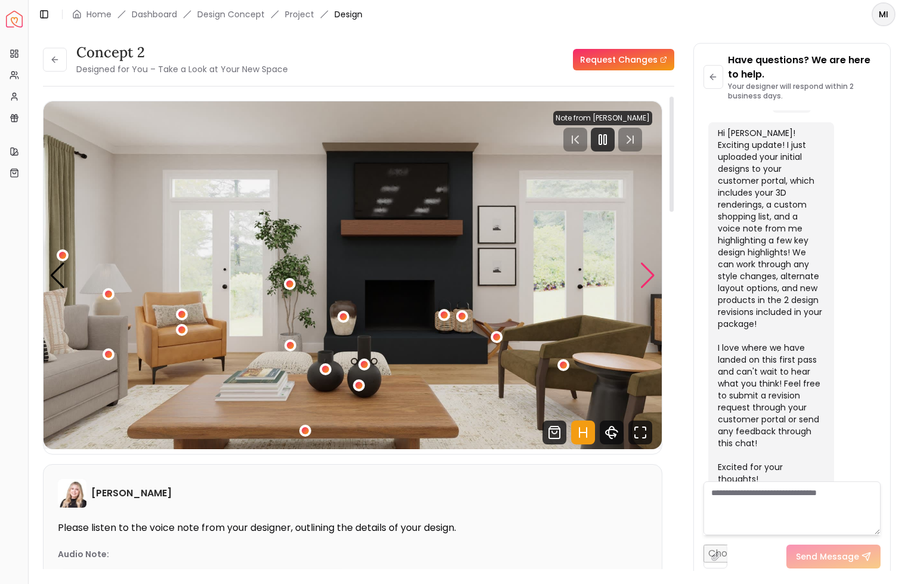
click at [648, 271] on div "Next slide" at bounding box center [648, 275] width 16 height 26
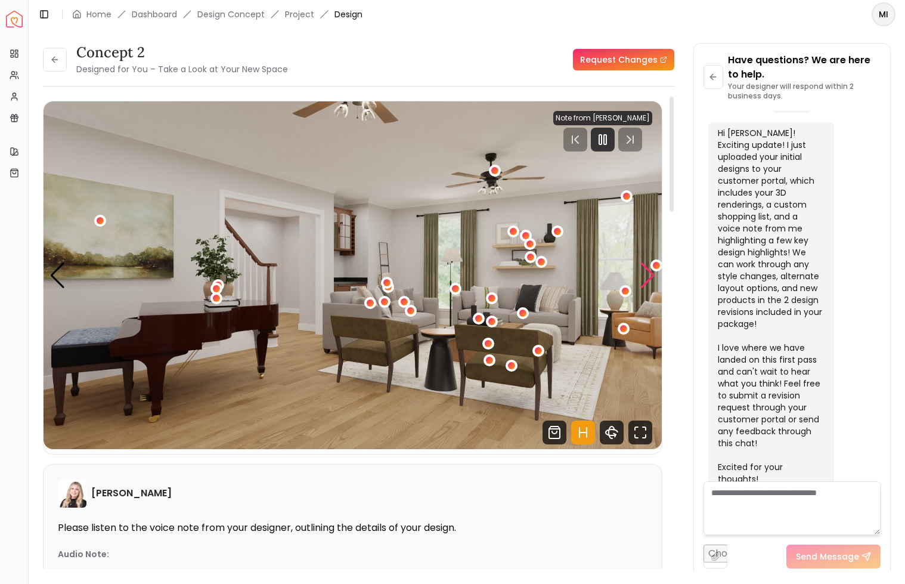
click at [645, 267] on div "Next slide" at bounding box center [648, 275] width 16 height 26
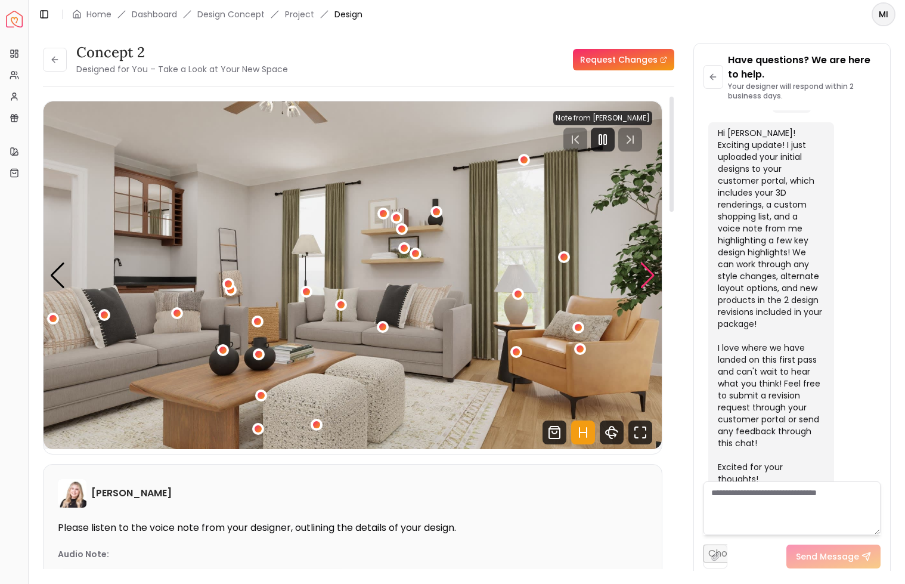
click at [650, 272] on div "Next slide" at bounding box center [648, 275] width 16 height 26
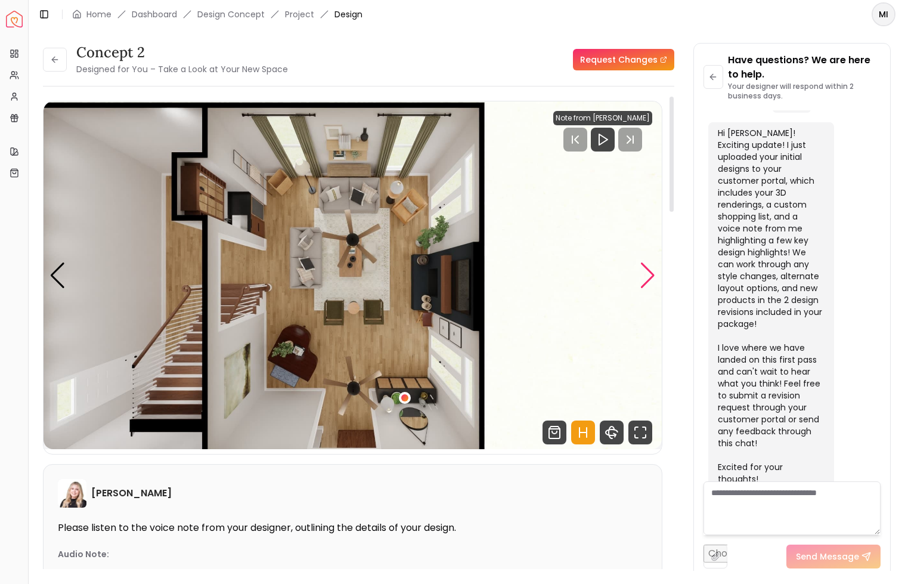
click at [650, 272] on div "Next slide" at bounding box center [648, 275] width 16 height 26
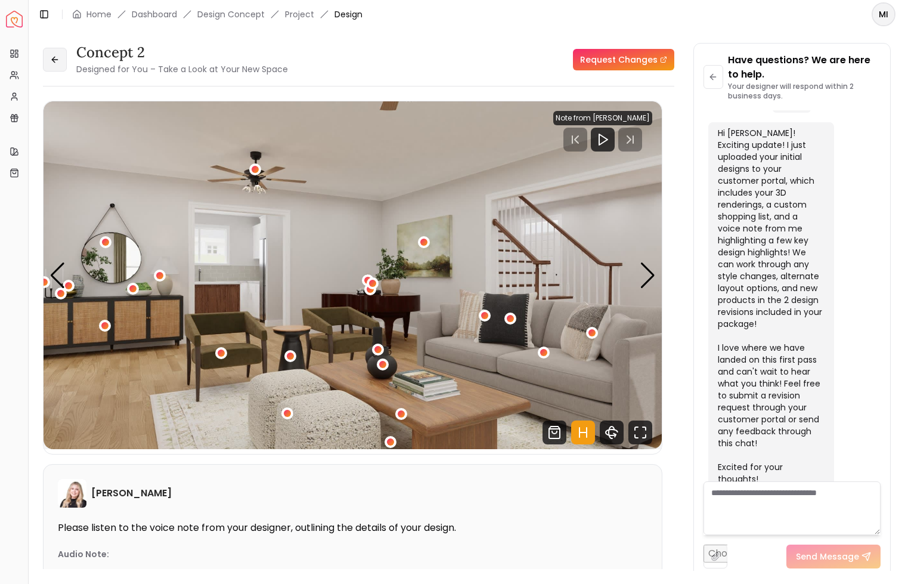
click at [54, 63] on icon at bounding box center [55, 60] width 10 height 10
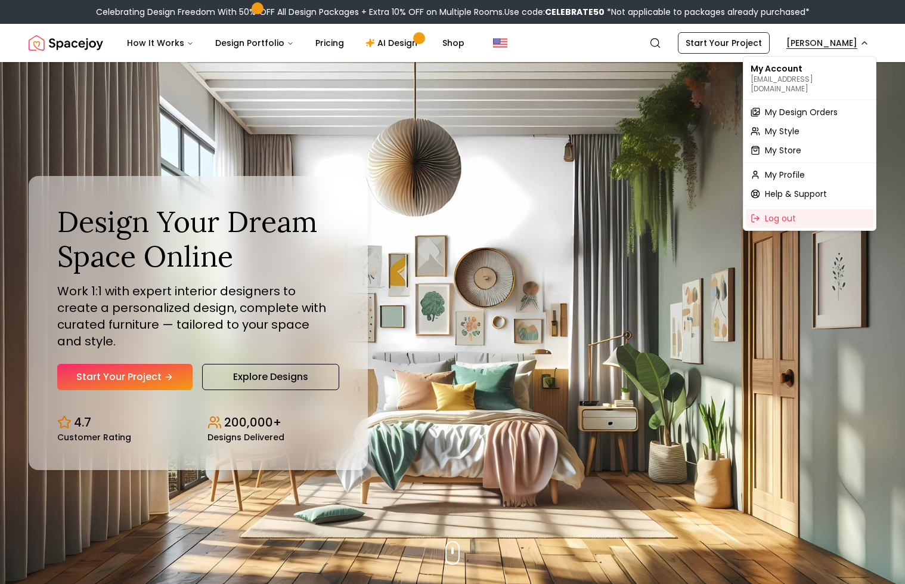
click at [800, 106] on span "My Design Orders" at bounding box center [801, 112] width 73 height 12
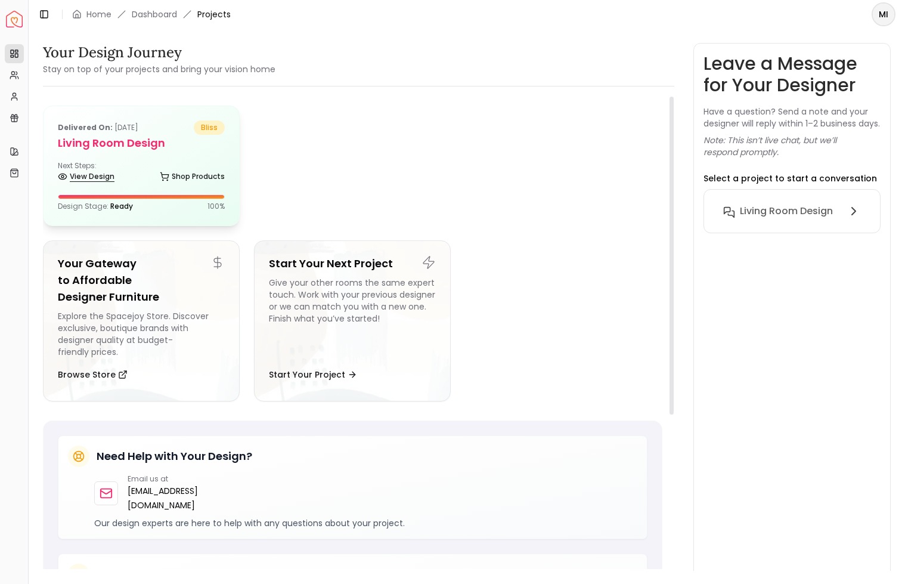
click at [90, 173] on link "View Design" at bounding box center [86, 176] width 57 height 17
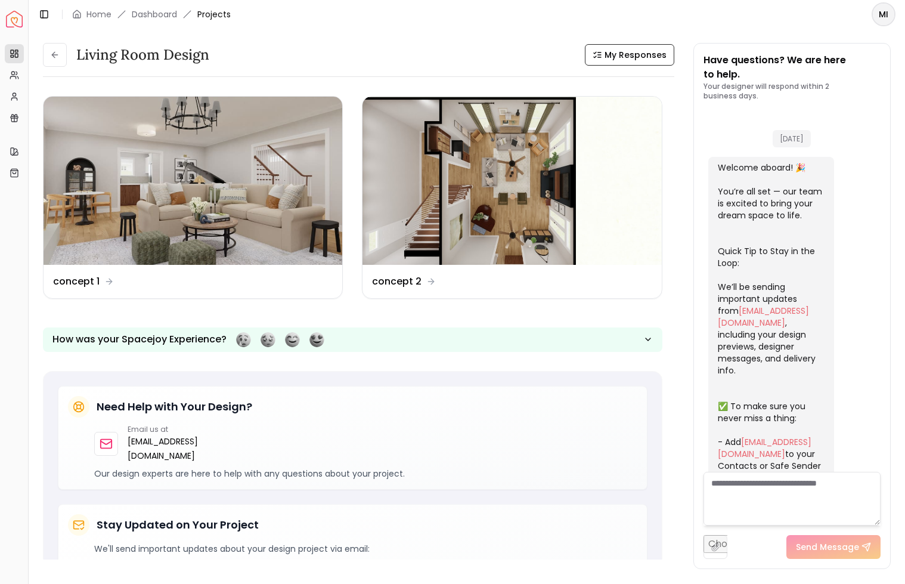
scroll to position [977, 0]
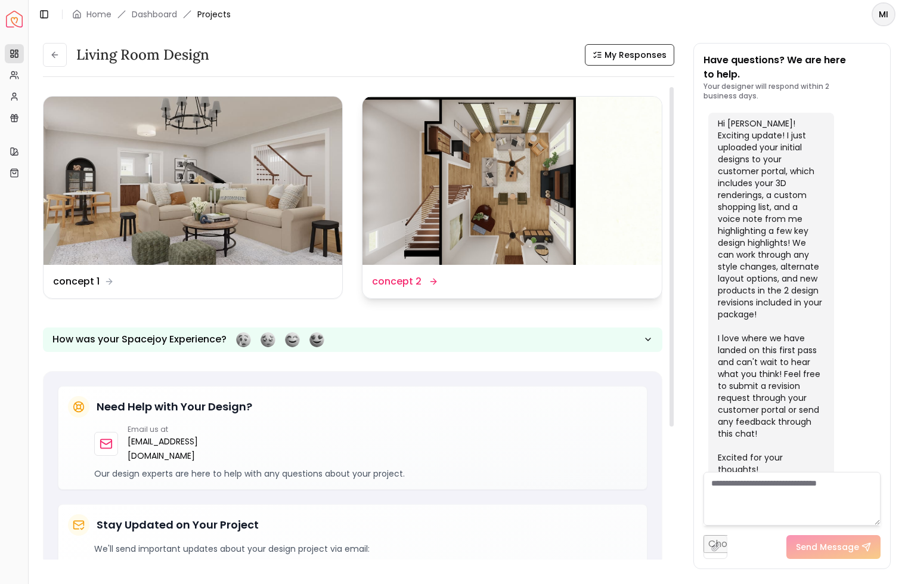
click at [462, 194] on img at bounding box center [512, 181] width 299 height 168
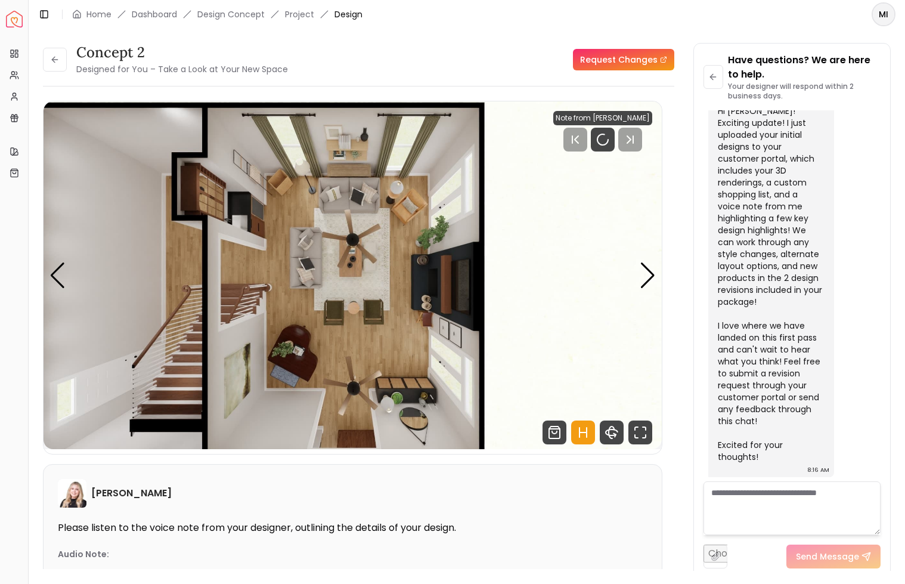
scroll to position [967, 0]
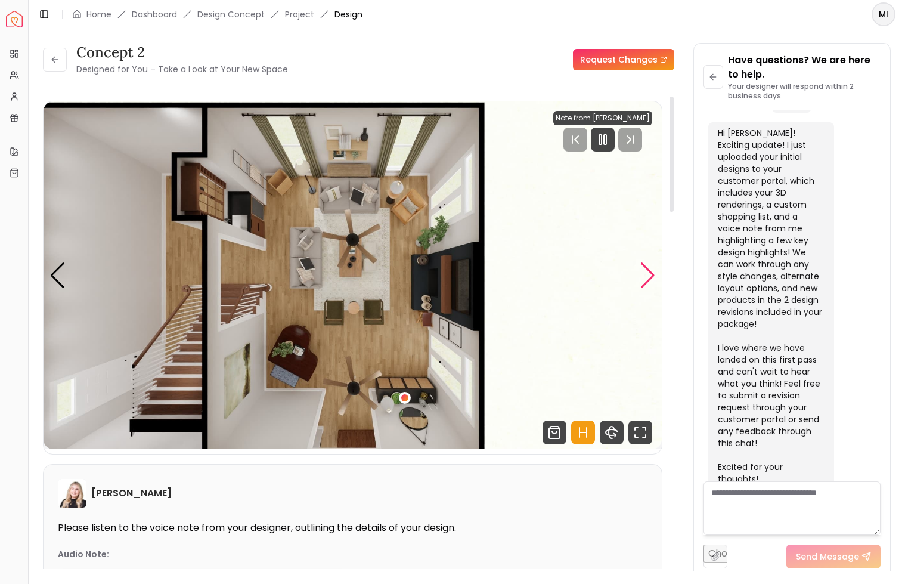
click at [648, 265] on div "Next slide" at bounding box center [648, 275] width 16 height 26
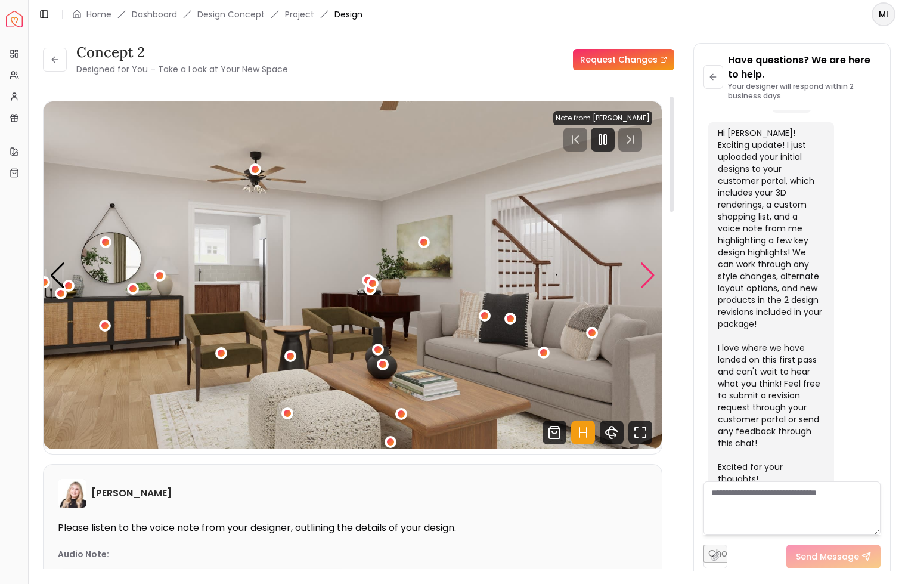
click at [648, 265] on div "Next slide" at bounding box center [648, 275] width 16 height 26
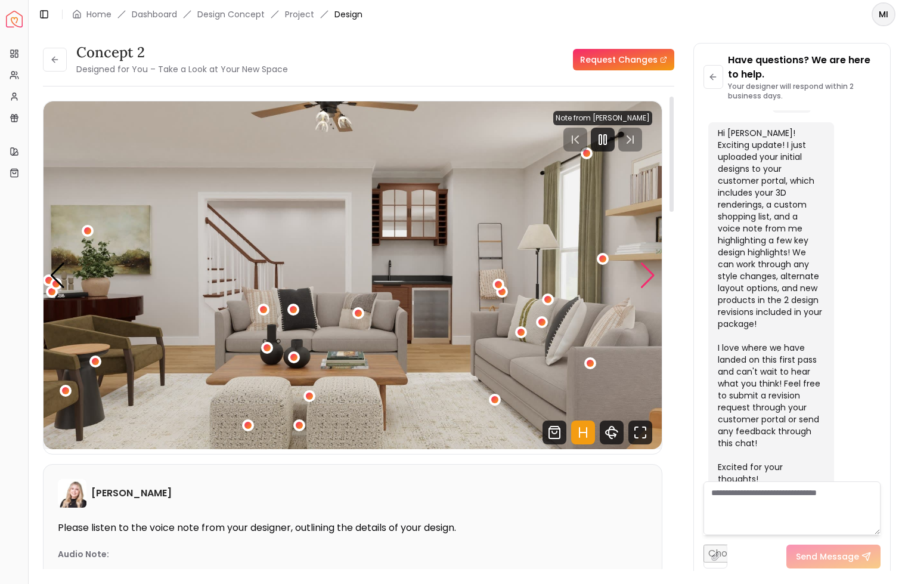
click at [648, 265] on div "Next slide" at bounding box center [648, 275] width 16 height 26
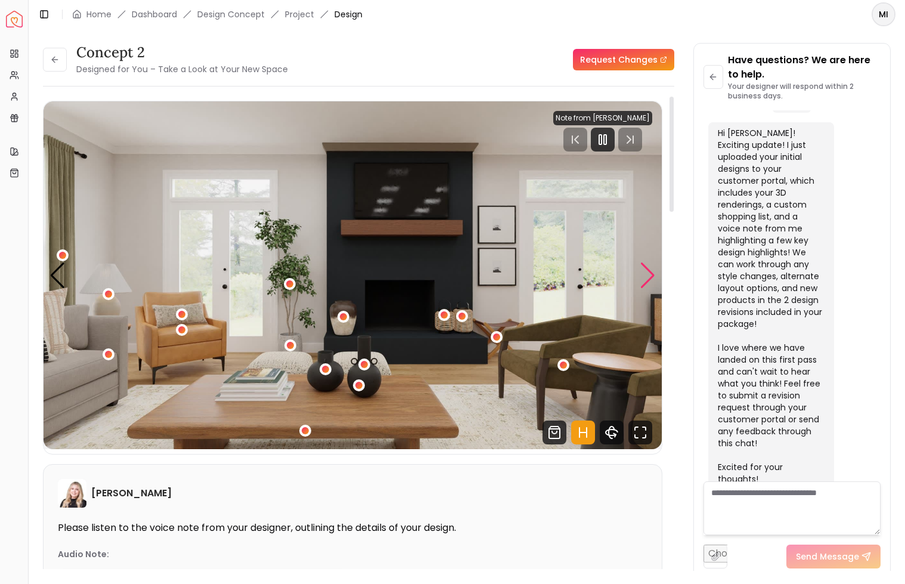
click at [648, 265] on div "Next slide" at bounding box center [648, 275] width 16 height 26
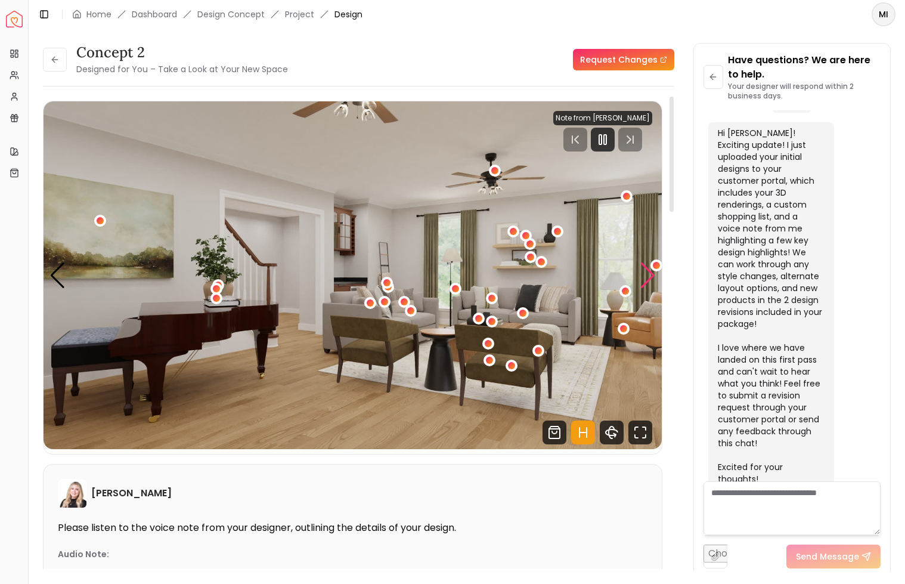
click at [654, 264] on div "Next slide" at bounding box center [648, 275] width 16 height 26
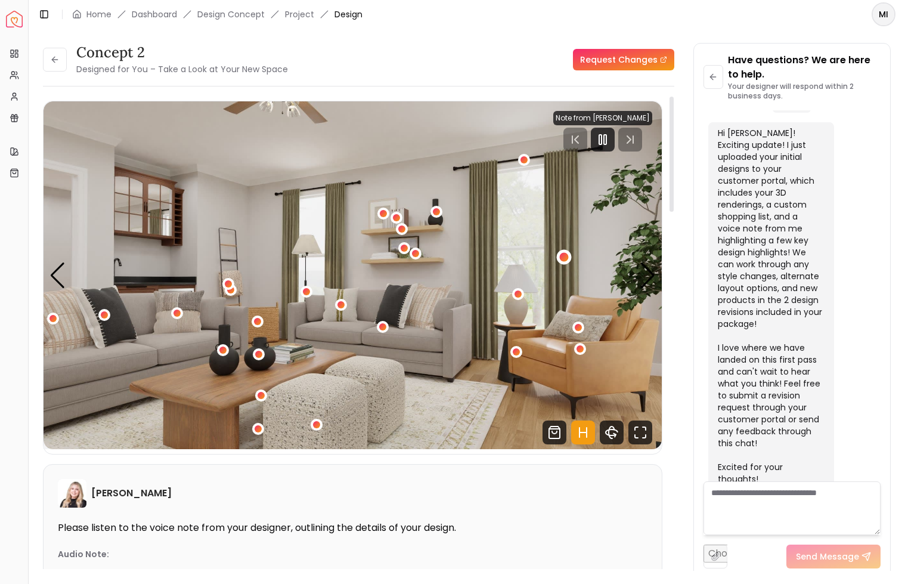
click at [569, 257] on div "6 / 6" at bounding box center [564, 256] width 15 height 15
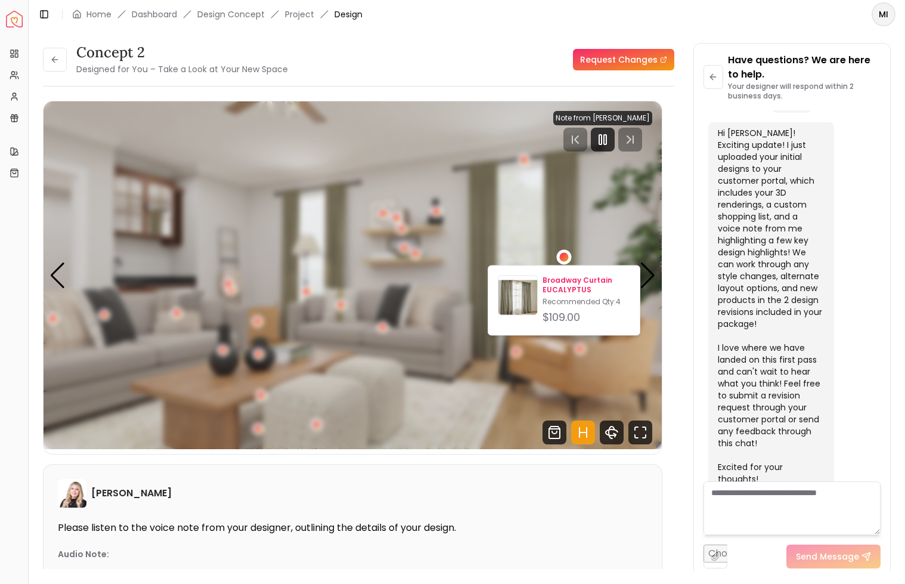
click at [564, 289] on p "Broadway Curtain EUCALYPTUS" at bounding box center [587, 285] width 88 height 19
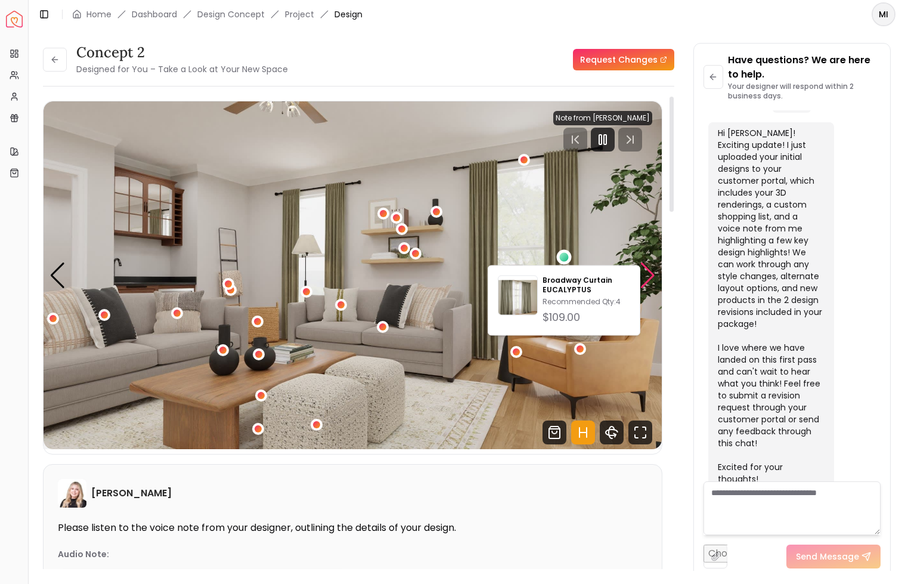
click at [650, 273] on div "Next slide" at bounding box center [648, 275] width 16 height 26
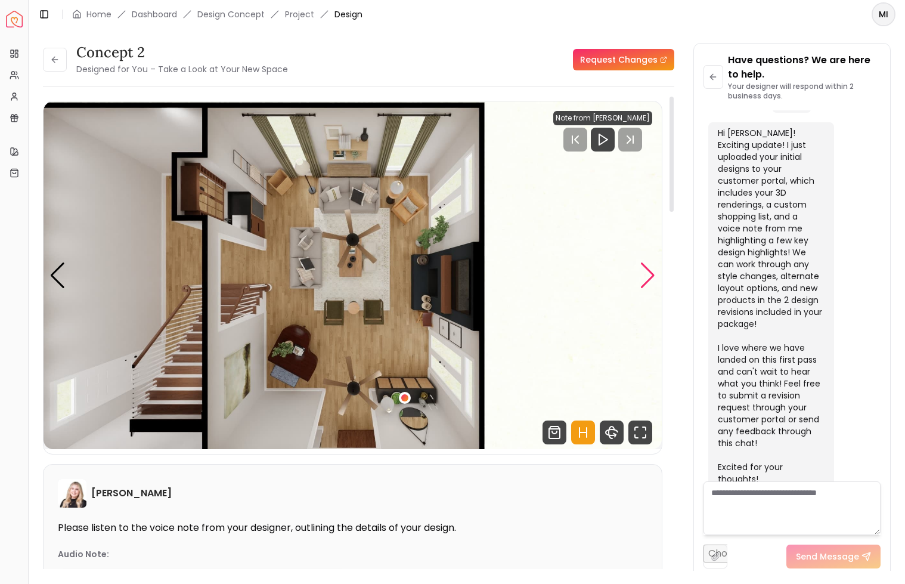
click at [650, 273] on div "Next slide" at bounding box center [648, 275] width 16 height 26
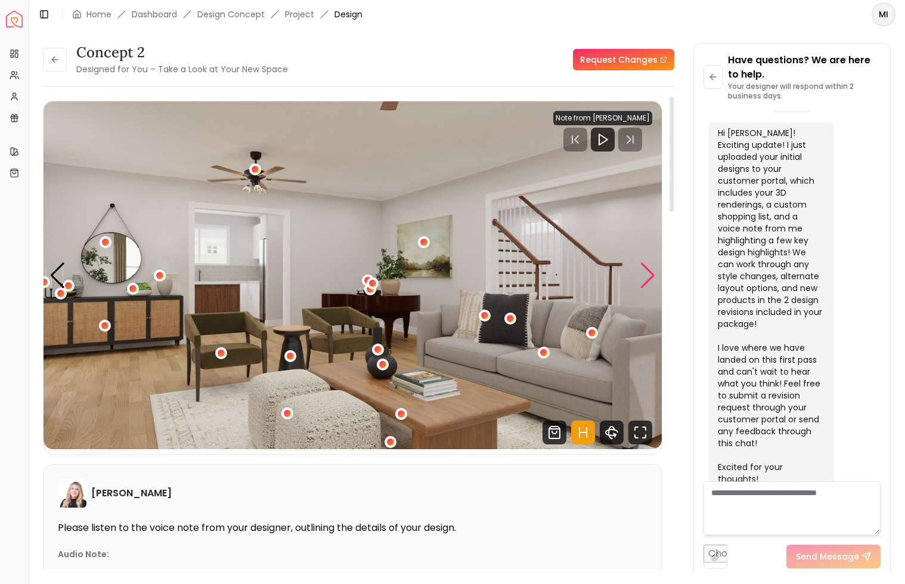
click at [650, 273] on div "Next slide" at bounding box center [648, 275] width 16 height 26
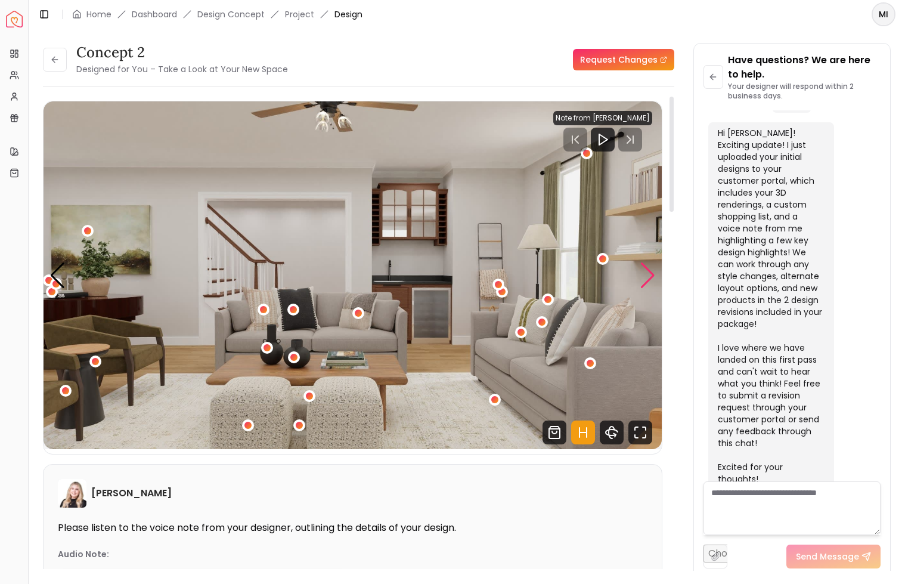
click at [650, 273] on div "Next slide" at bounding box center [648, 275] width 16 height 26
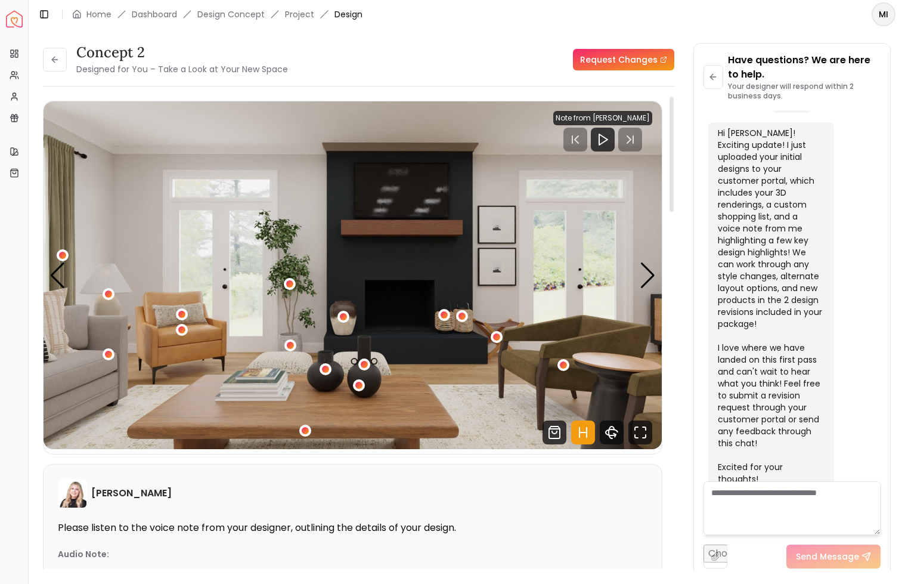
scroll to position [0, 0]
click at [50, 276] on div "Previous slide" at bounding box center [58, 275] width 16 height 26
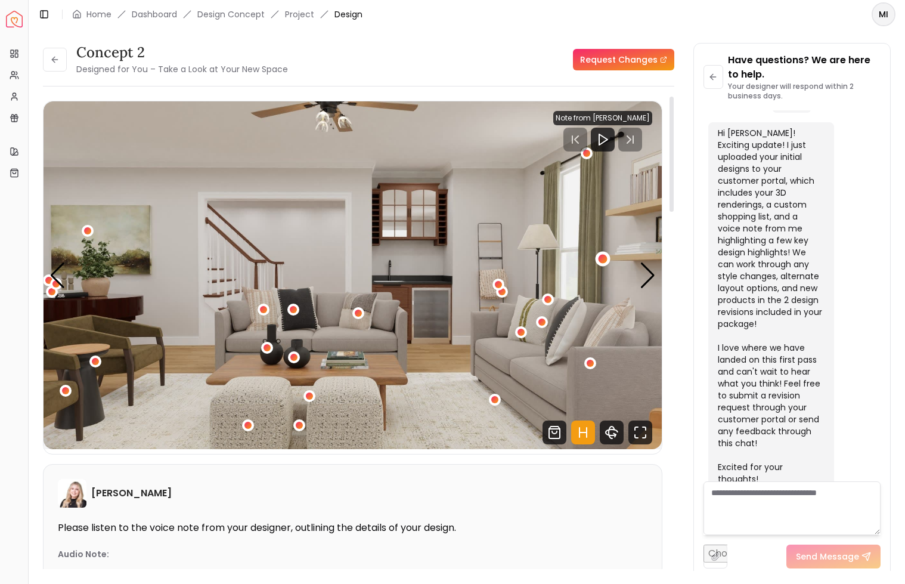
click at [602, 256] on div "3 / 6" at bounding box center [602, 258] width 9 height 9
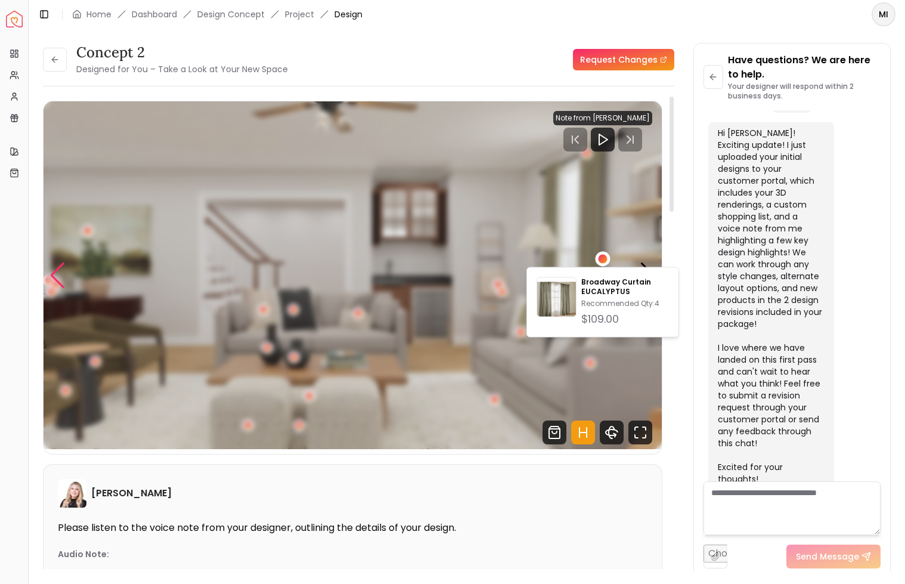
click at [60, 266] on div "Previous slide" at bounding box center [58, 275] width 16 height 26
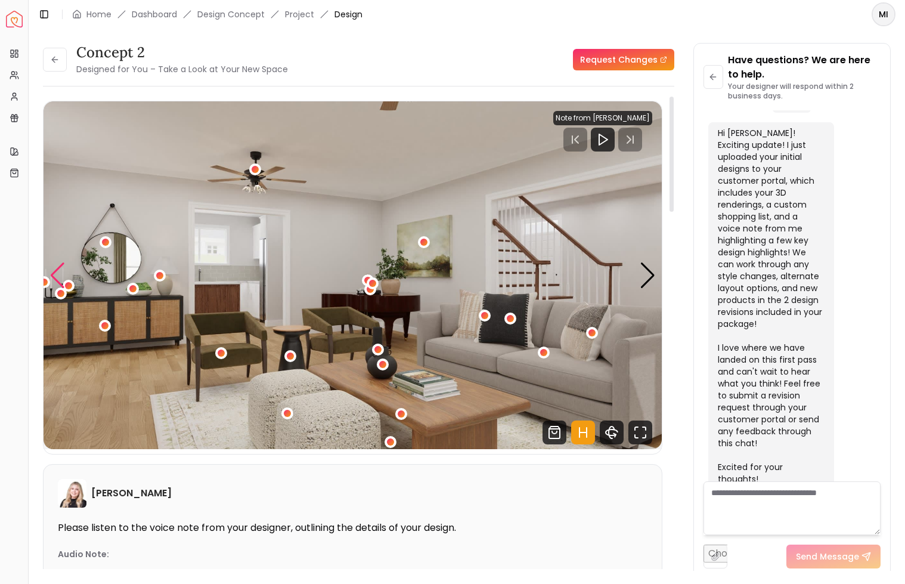
click at [60, 266] on div "Previous slide" at bounding box center [58, 275] width 16 height 26
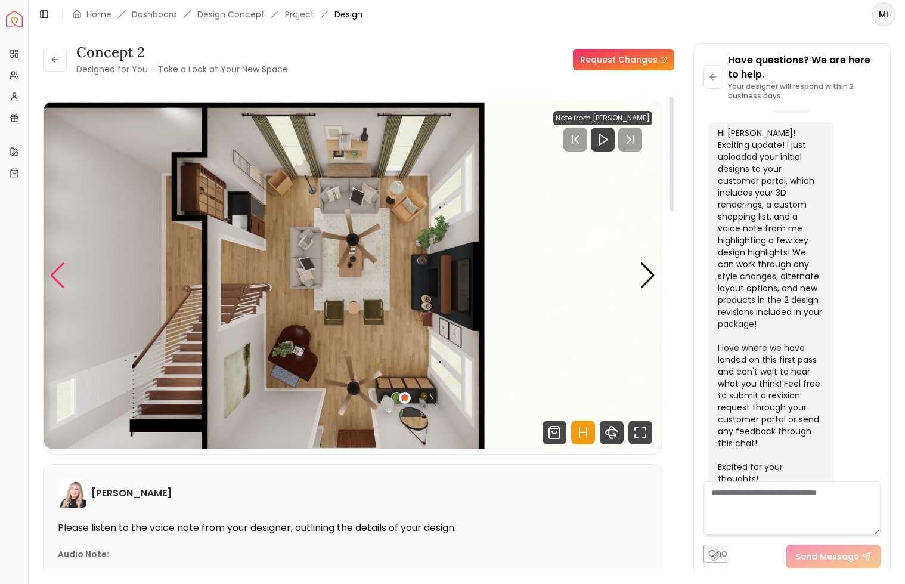
click at [60, 266] on div "Previous slide" at bounding box center [58, 275] width 16 height 26
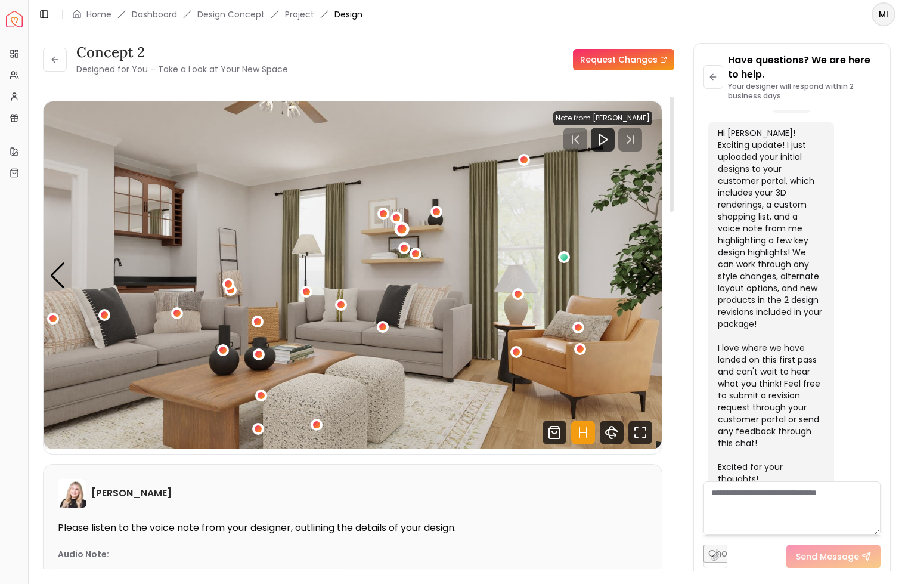
click at [403, 228] on div "6 / 6" at bounding box center [401, 229] width 9 height 9
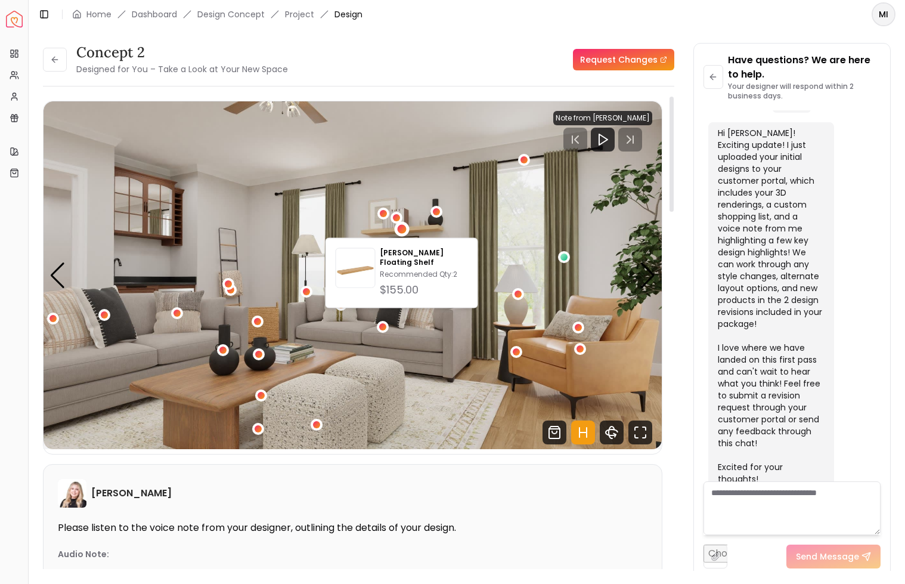
click at [228, 199] on img "6 / 6" at bounding box center [353, 275] width 619 height 348
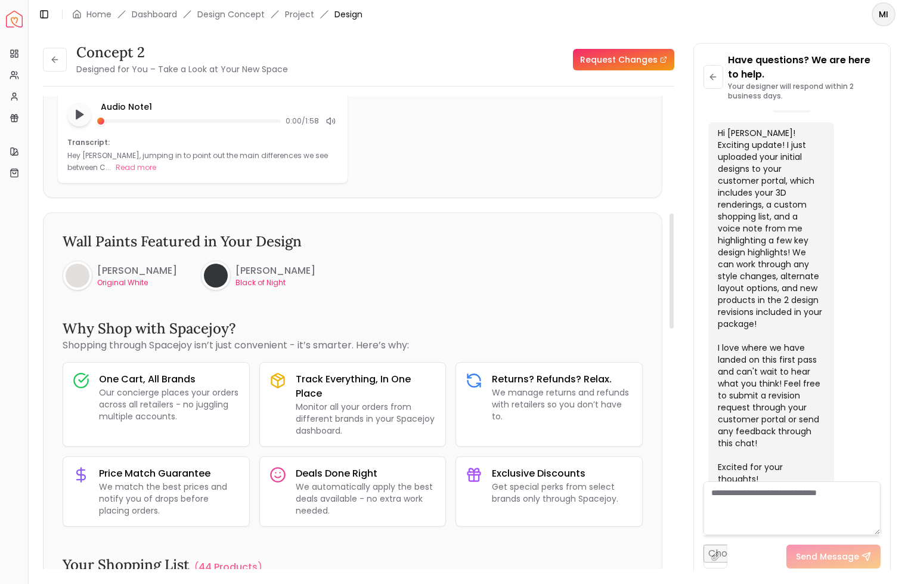
scroll to position [478, 0]
click at [251, 284] on p "Black of Night" at bounding box center [276, 284] width 80 height 10
